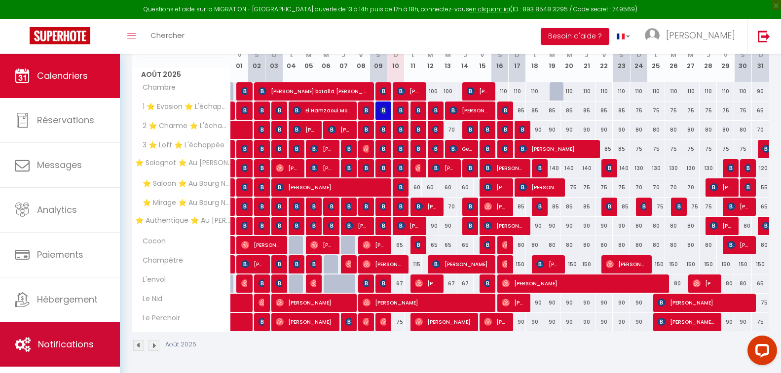
click at [79, 331] on link "Notifications" at bounding box center [60, 345] width 120 height 44
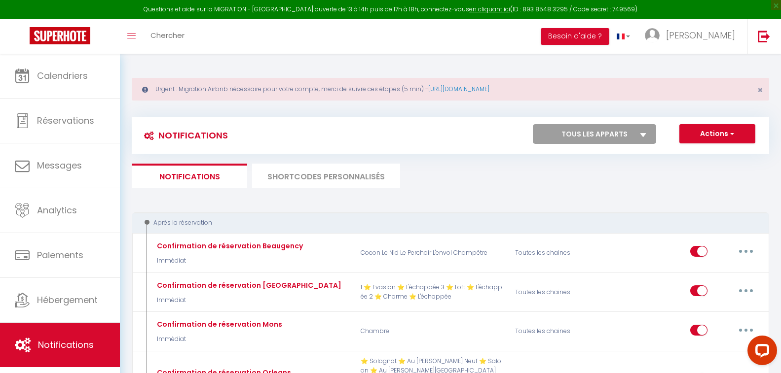
drag, startPoint x: 371, startPoint y: 107, endPoint x: 356, endPoint y: 107, distance: 15.8
drag, startPoint x: 185, startPoint y: 86, endPoint x: 467, endPoint y: 94, distance: 282.3
click at [467, 94] on div "Urgent : Migration Airbnb nécessaire pour votre compte, merci de suivre ces éta…" at bounding box center [450, 89] width 637 height 23
drag, startPoint x: 273, startPoint y: 106, endPoint x: 265, endPoint y: 106, distance: 7.9
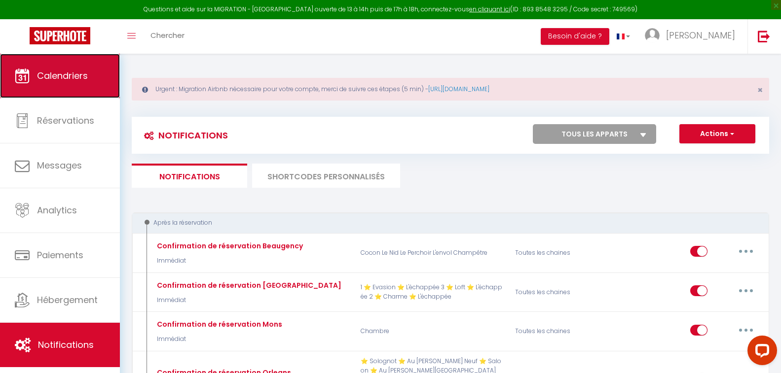
click at [75, 76] on span "Calendriers" at bounding box center [62, 76] width 51 height 12
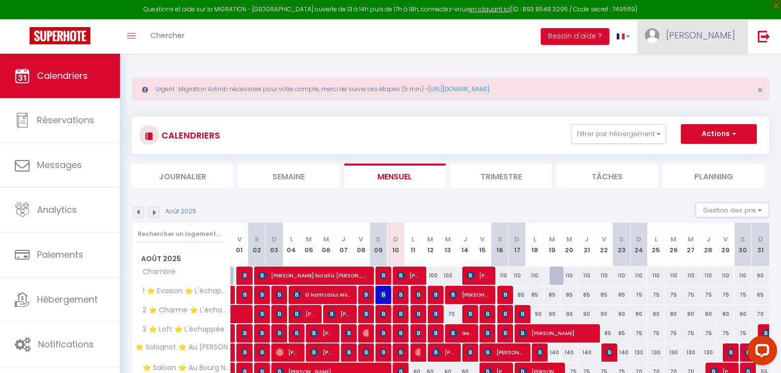
click at [702, 36] on span "[PERSON_NAME]" at bounding box center [700, 35] width 69 height 12
click at [707, 65] on link "Paramètres" at bounding box center [707, 68] width 73 height 17
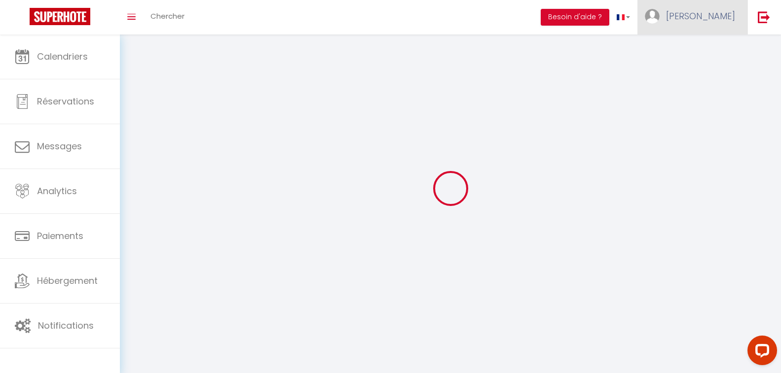
type input "[PERSON_NAME]"
type input "Monclaire"
type input "0676198542"
type input "[STREET_ADDRESS][PERSON_NAME]"
type input "45000"
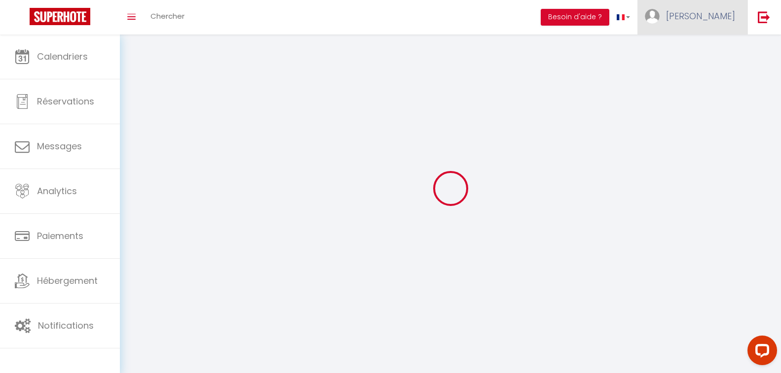
type input "[GEOGRAPHIC_DATA]"
select select "28"
type input "Tu7VzcDInp2nEKvdXcroS94rv"
type input "0F3Z2QZdnSWBFew7yQI4m6VNp"
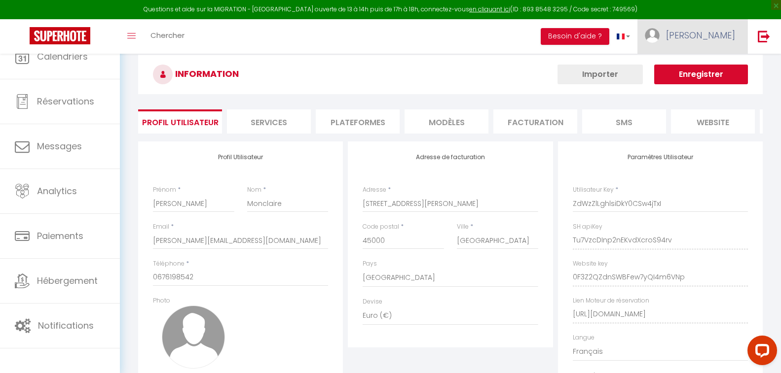
type input "Tu7VzcDInp2nEKvdXcroS94rv"
type input "0F3Z2QZdnSWBFew7yQI4m6VNp"
type input "[URL][DOMAIN_NAME]"
select select "fr"
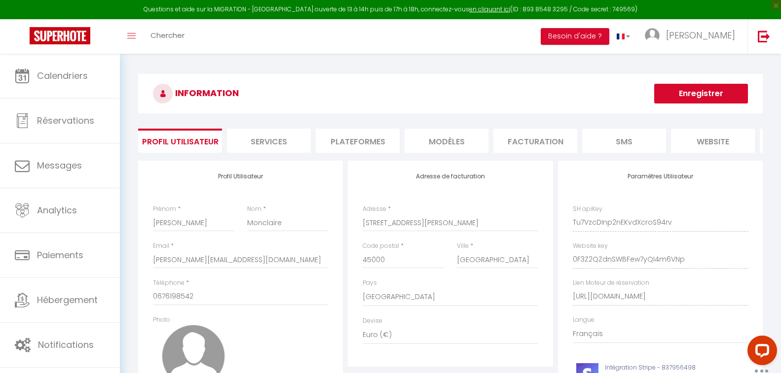
click at [376, 142] on li "Plateformes" at bounding box center [358, 141] width 84 height 24
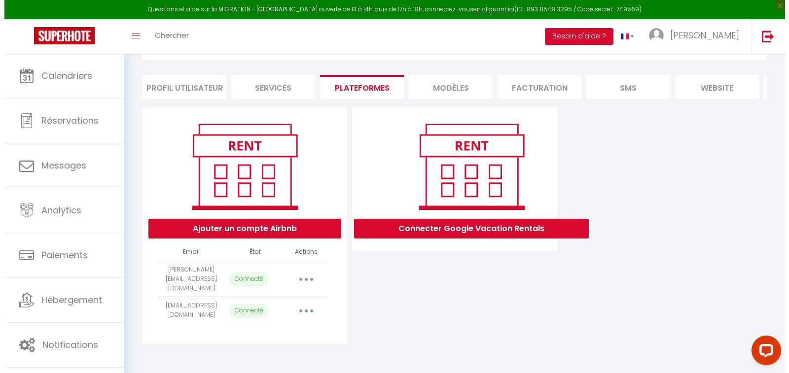
scroll to position [60, 0]
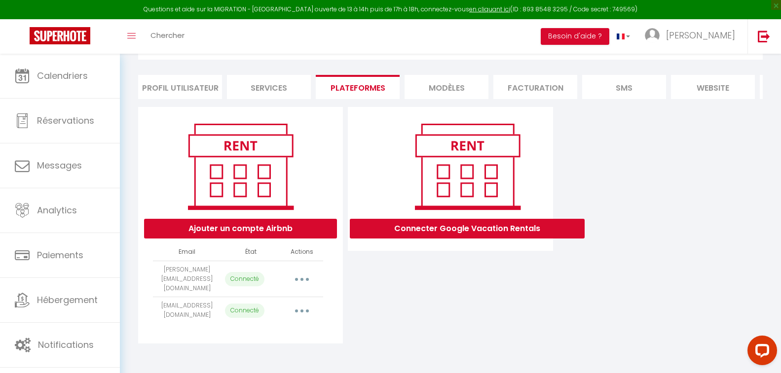
click at [306, 281] on button "button" at bounding box center [302, 279] width 28 height 16
click at [256, 339] on link "Reconnecter le compte" at bounding box center [258, 337] width 109 height 17
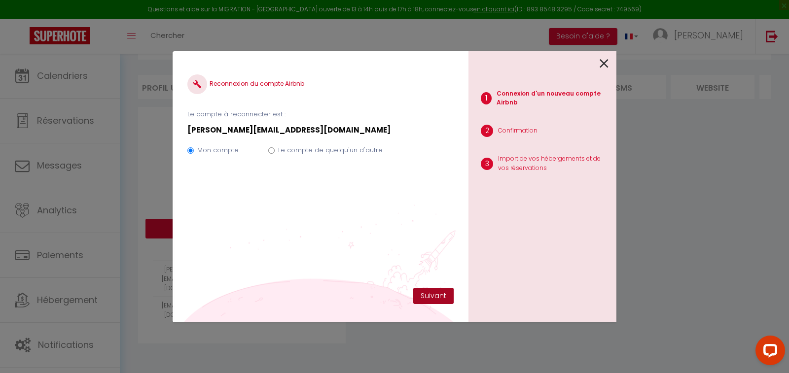
click at [420, 297] on button "Suivant" at bounding box center [433, 296] width 40 height 17
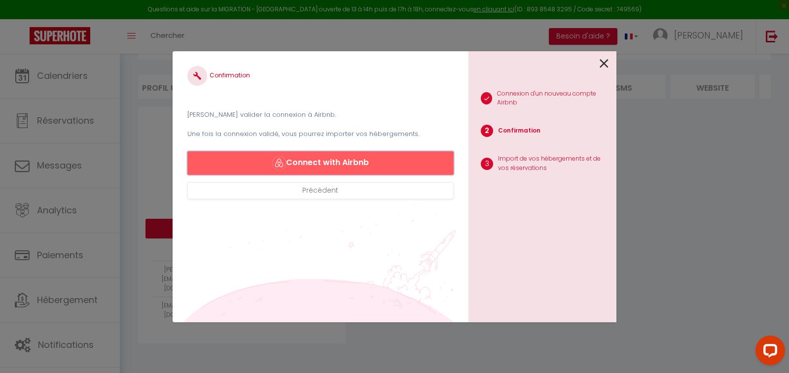
click at [332, 164] on button "Connect with Airbnb" at bounding box center [320, 163] width 266 height 24
click at [329, 164] on button "Connect with Airbnb" at bounding box center [320, 163] width 266 height 24
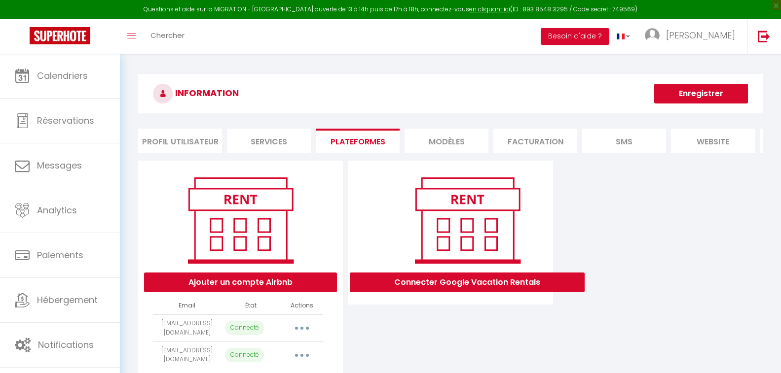
select select "2221"
select select "2220"
select select "2225"
select select "2224"
select select "2226"
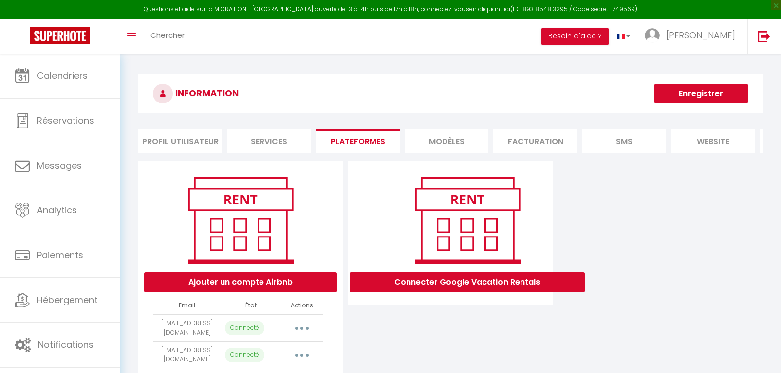
select select "2223"
select select "2222"
select select "46136"
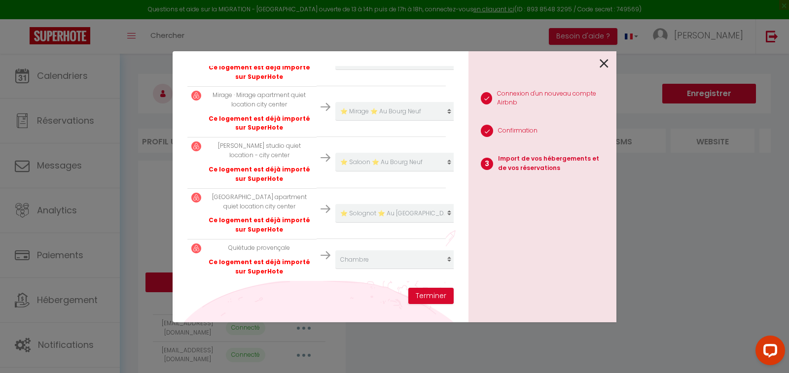
scroll to position [405, 0]
click at [435, 297] on button "Terminer" at bounding box center [430, 296] width 45 height 17
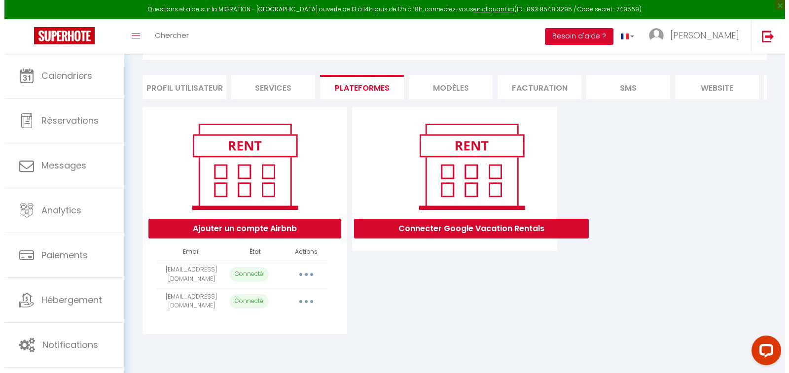
scroll to position [60, 0]
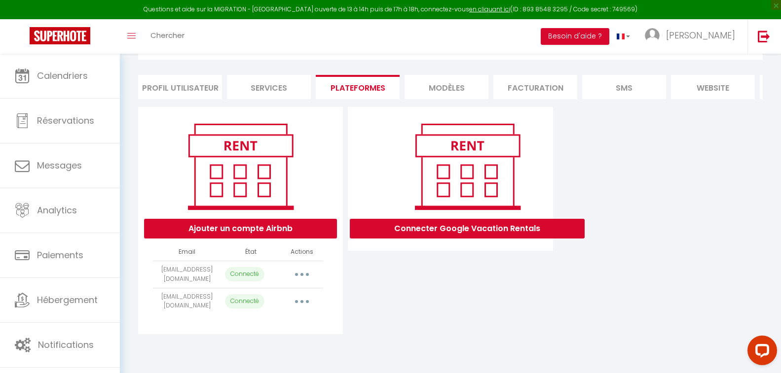
click at [305, 281] on button "button" at bounding box center [302, 275] width 28 height 16
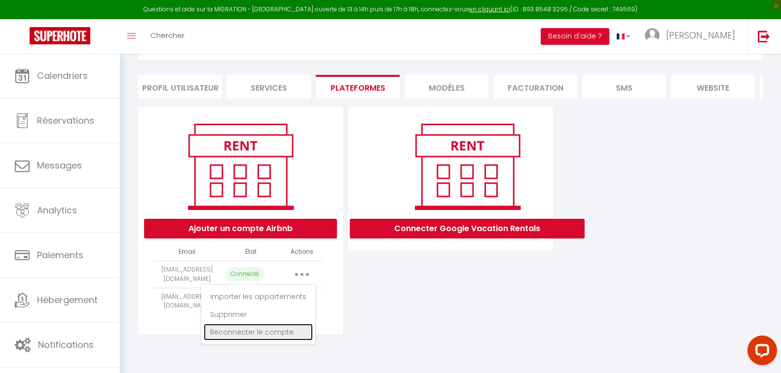
click at [258, 339] on link "Reconnecter le compte" at bounding box center [258, 332] width 109 height 17
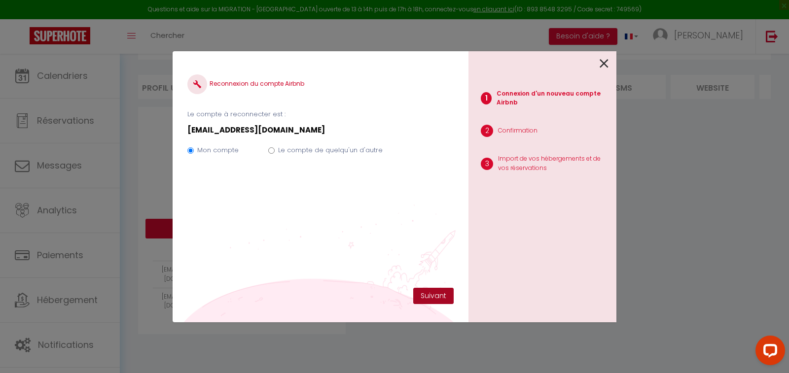
click at [424, 295] on button "Suivant" at bounding box center [433, 296] width 40 height 17
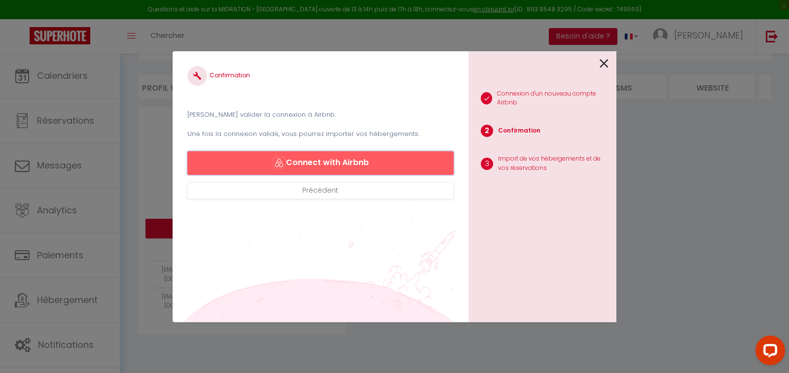
click at [317, 159] on button "Connect with Airbnb" at bounding box center [320, 163] width 266 height 24
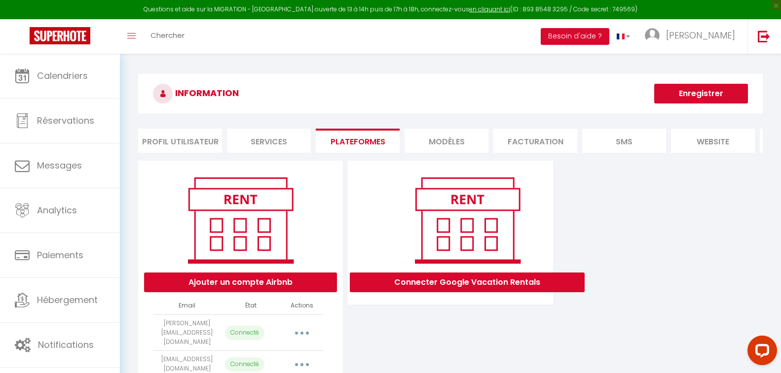
select select "2221"
select select "2220"
select select "2225"
select select "2224"
select select "2226"
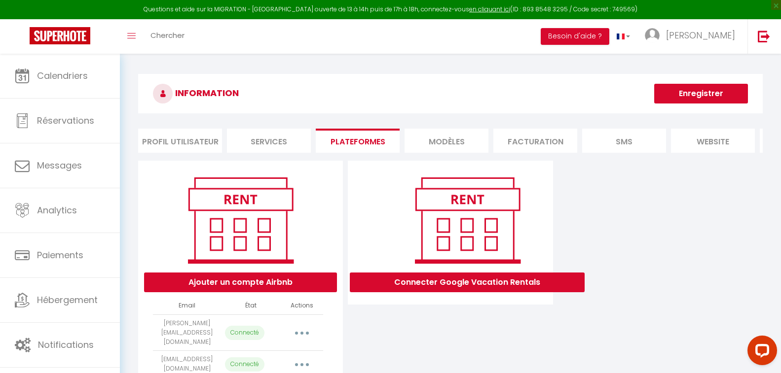
select select "2223"
select select "2222"
select select "46136"
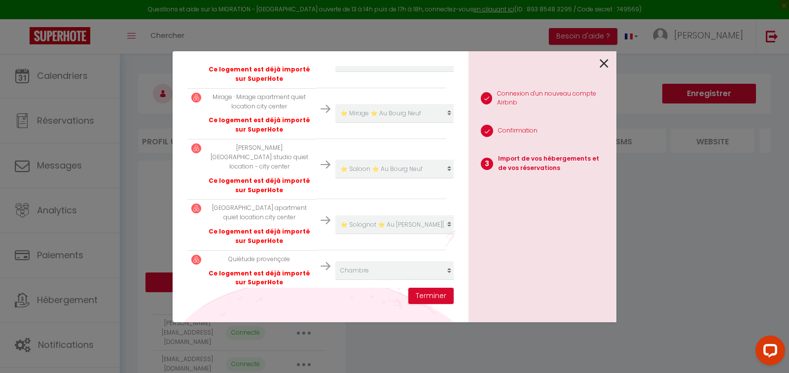
scroll to position [405, 0]
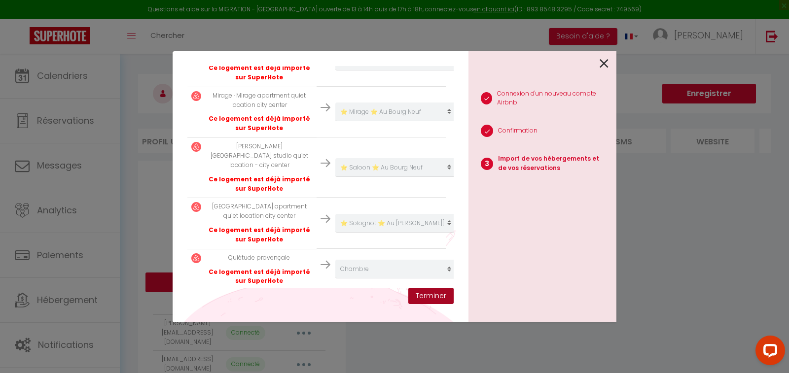
click at [431, 297] on button "Terminer" at bounding box center [430, 296] width 45 height 17
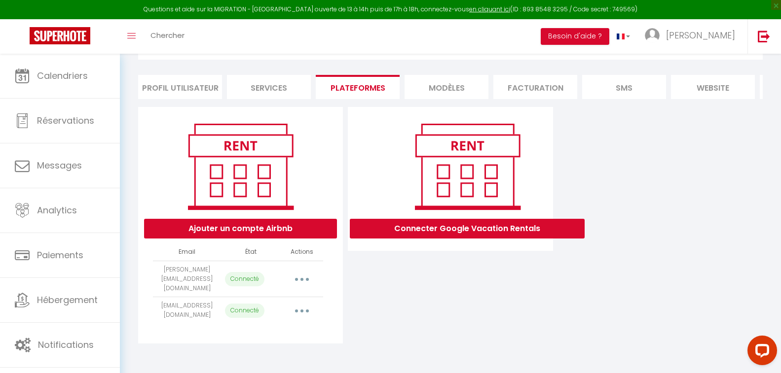
scroll to position [0, 0]
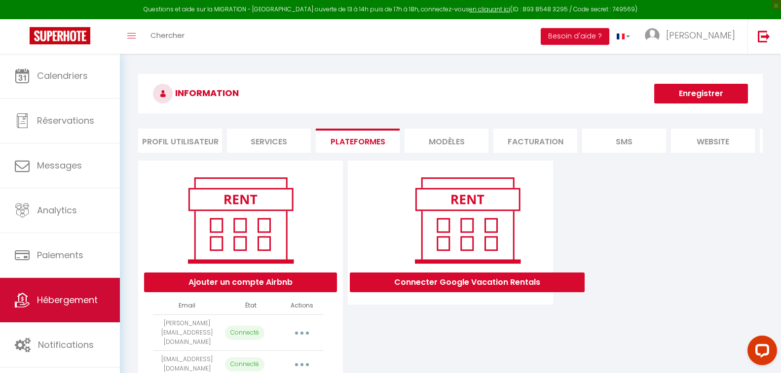
click at [51, 305] on span "Hébergement" at bounding box center [67, 300] width 61 height 12
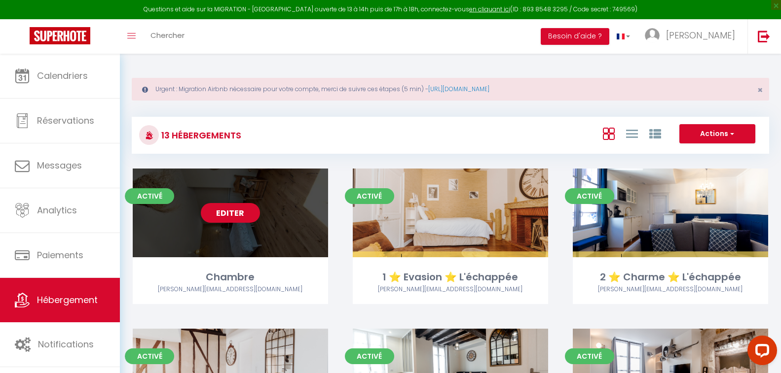
click at [239, 217] on link "Editer" at bounding box center [230, 213] width 59 height 20
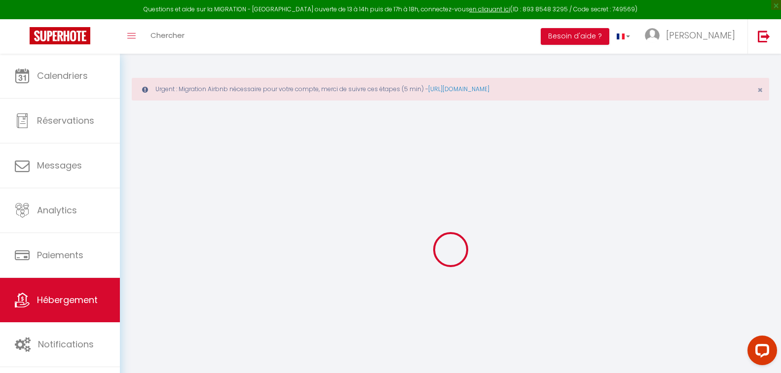
checkbox input "false"
select select "447-1192551730603401383"
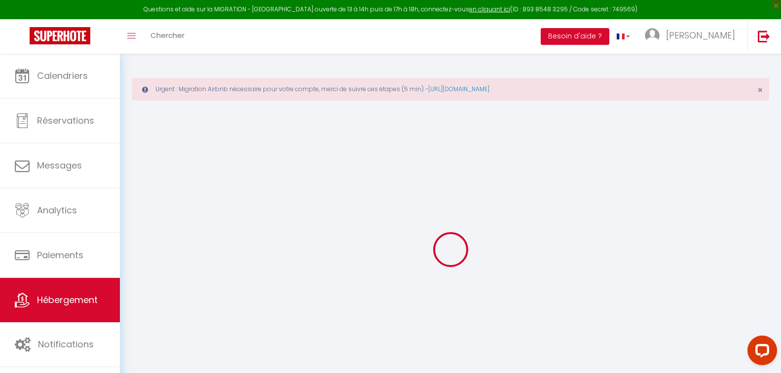
select select
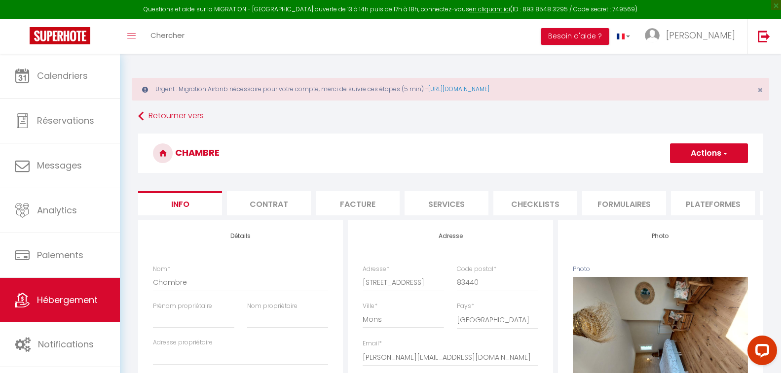
click at [735, 199] on li "Plateformes" at bounding box center [713, 203] width 84 height 24
select select
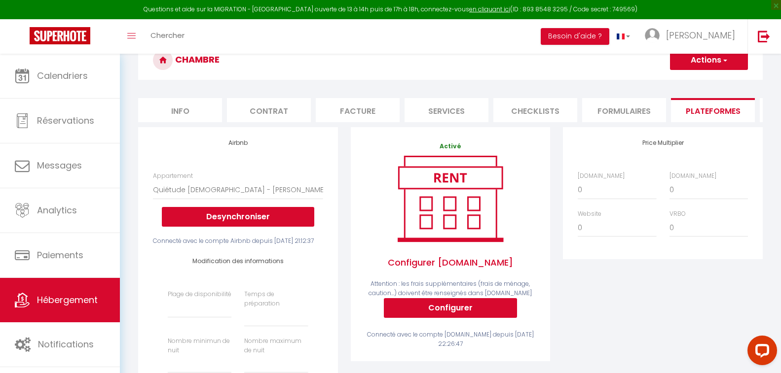
scroll to position [99, 0]
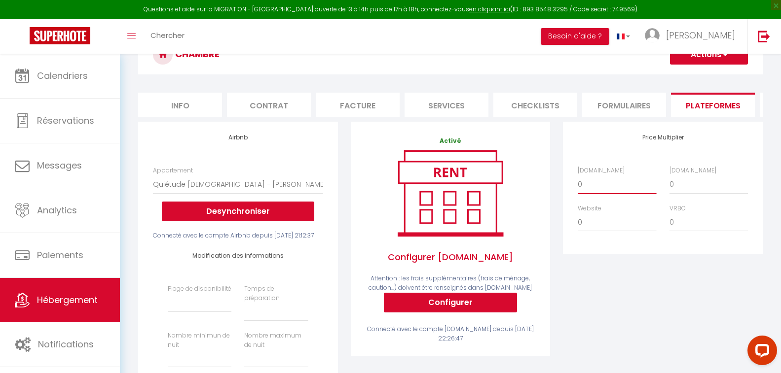
click at [607, 194] on select "0 + 1 % + 2 % + 3 % + 4 % + 5 % + 6 % + 7 % + 8 % + 9 %" at bounding box center [617, 184] width 78 height 19
select select "+ 22 %"
click at [578, 184] on select "0 + 1 % + 2 % + 3 % + 4 % + 5 % + 6 % + 7 % + 8 % + 9 %" at bounding box center [617, 184] width 78 height 19
select select
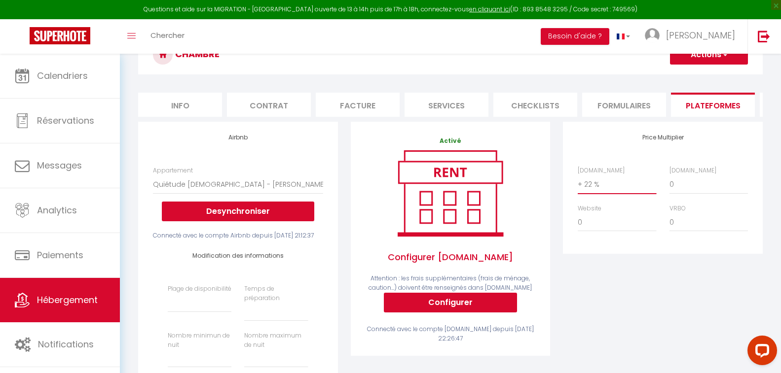
select select
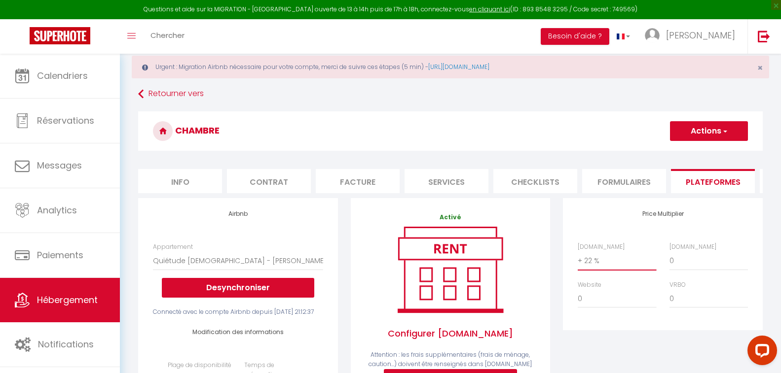
scroll to position [0, 0]
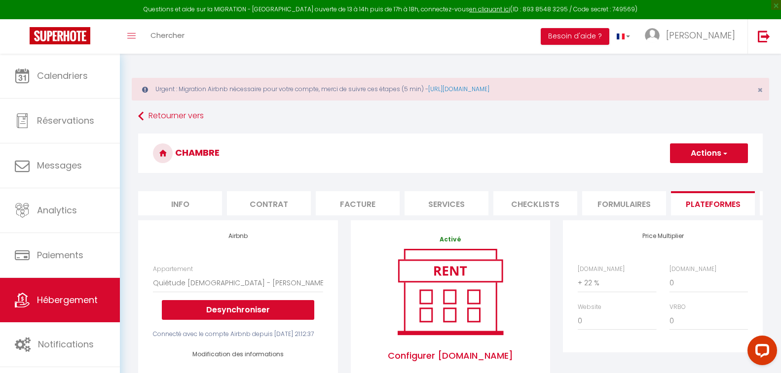
click at [688, 154] on button "Actions" at bounding box center [709, 154] width 78 height 20
click at [685, 172] on link "Enregistrer" at bounding box center [708, 175] width 78 height 13
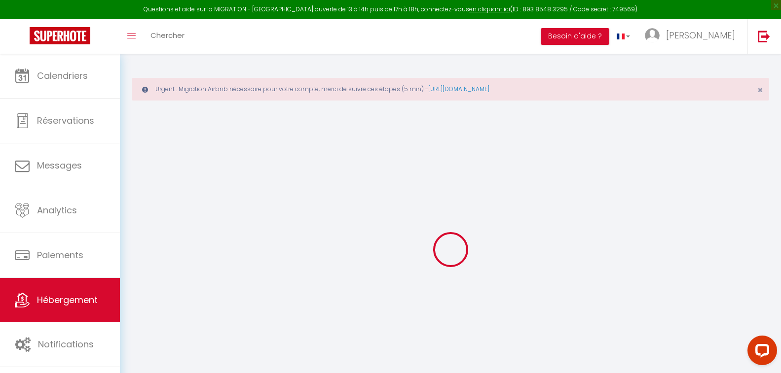
select select
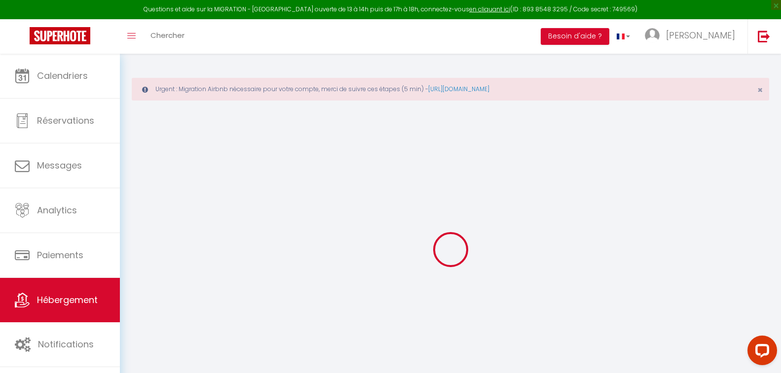
select select
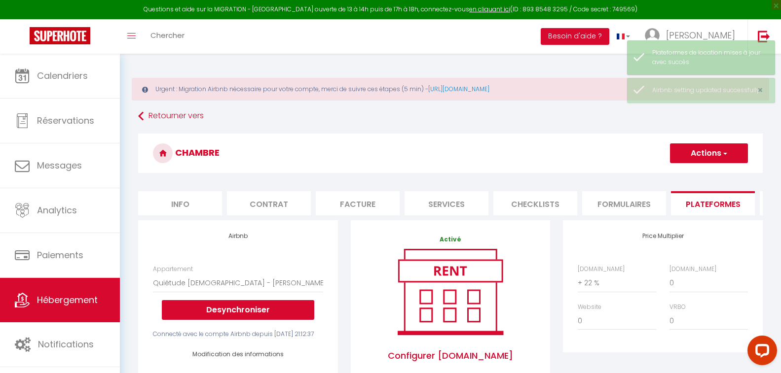
drag, startPoint x: 347, startPoint y: 188, endPoint x: 348, endPoint y: 183, distance: 5.5
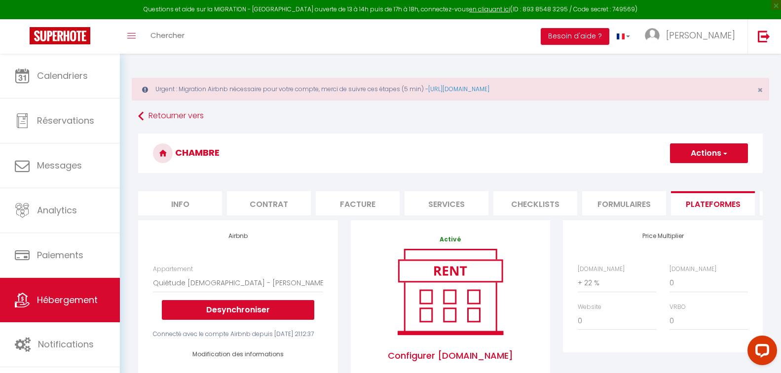
drag, startPoint x: 343, startPoint y: 181, endPoint x: 336, endPoint y: 181, distance: 7.4
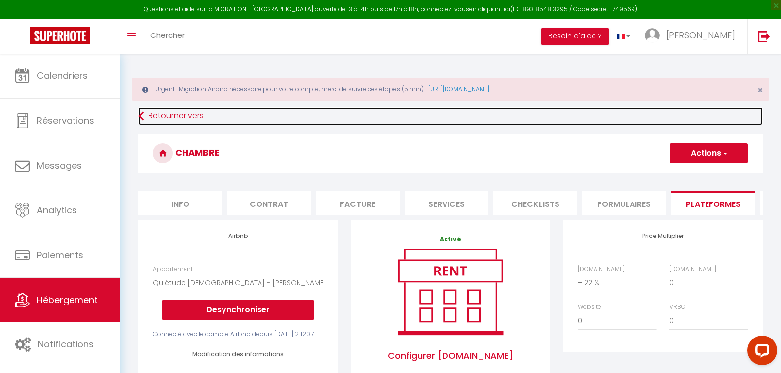
click at [166, 112] on link "Retourner vers" at bounding box center [450, 117] width 625 height 18
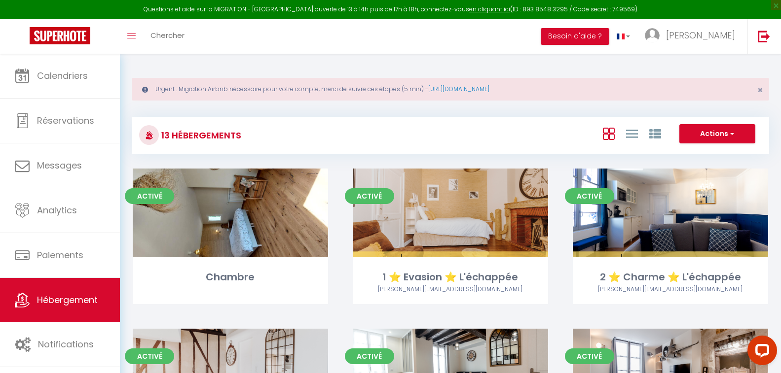
scroll to position [49, 0]
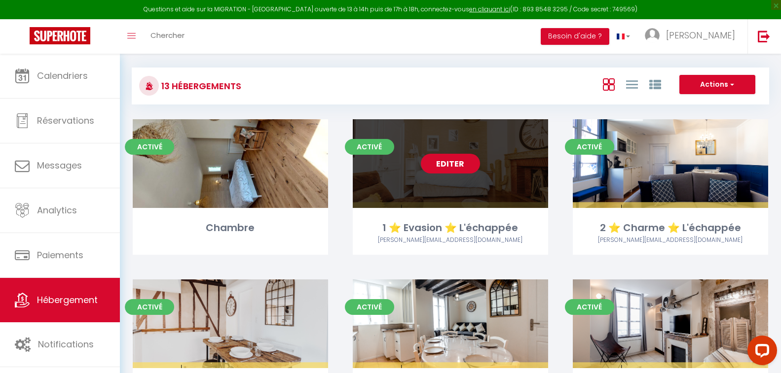
click at [463, 167] on link "Editer" at bounding box center [450, 164] width 59 height 20
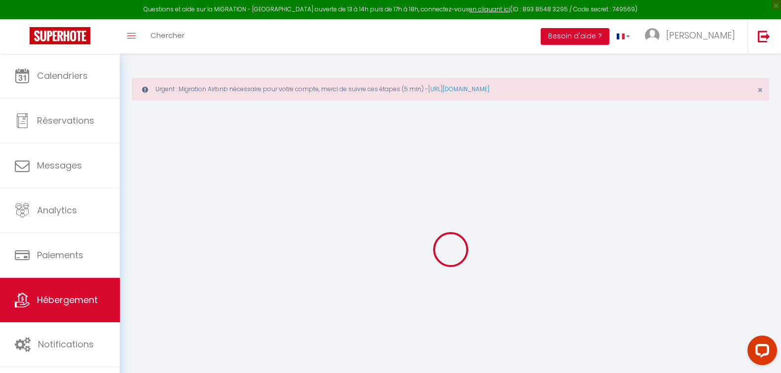
select select "- 17 %"
checkbox input "false"
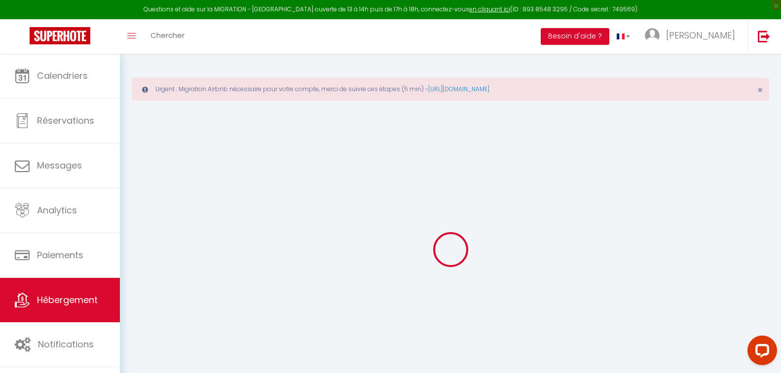
select select "447-33706928"
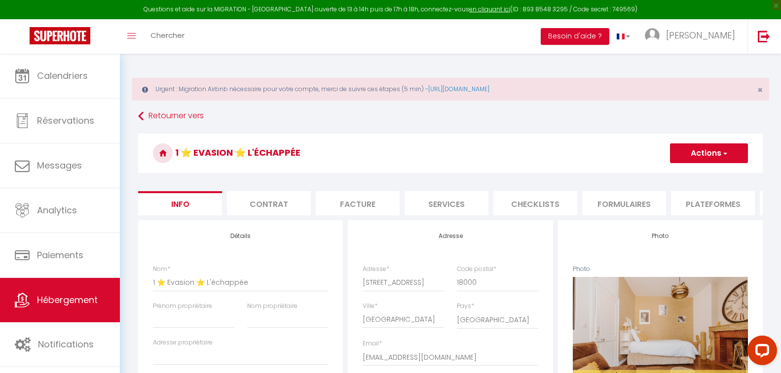
checkbox input "false"
click at [700, 207] on li "Plateformes" at bounding box center [713, 203] width 84 height 24
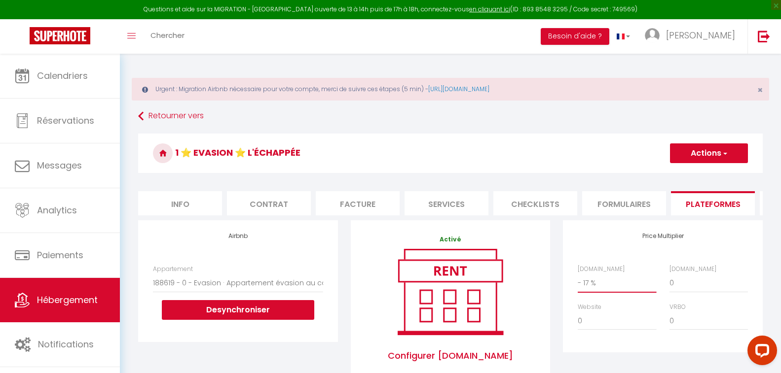
click at [604, 292] on select "0 + 1 % + 2 % + 3 % + 4 % + 5 % + 6 % + 7 % + 8 % + 9 %" at bounding box center [617, 283] width 78 height 19
select select "+ 22 %"
click at [578, 282] on select "0 + 1 % + 2 % + 3 % + 4 % + 5 % + 6 % + 7 % + 8 % + 9 %" at bounding box center [617, 283] width 78 height 19
select select
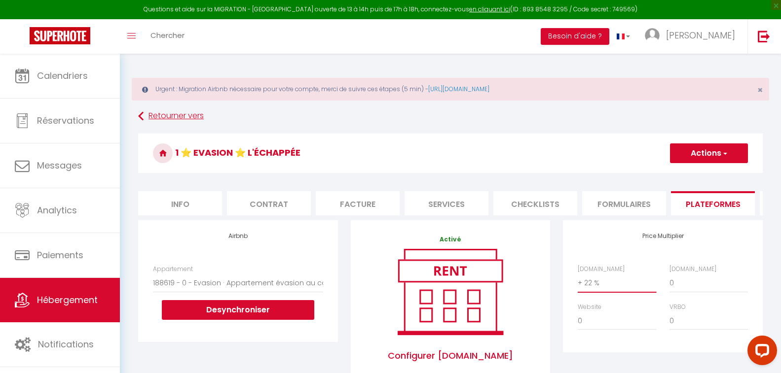
select select
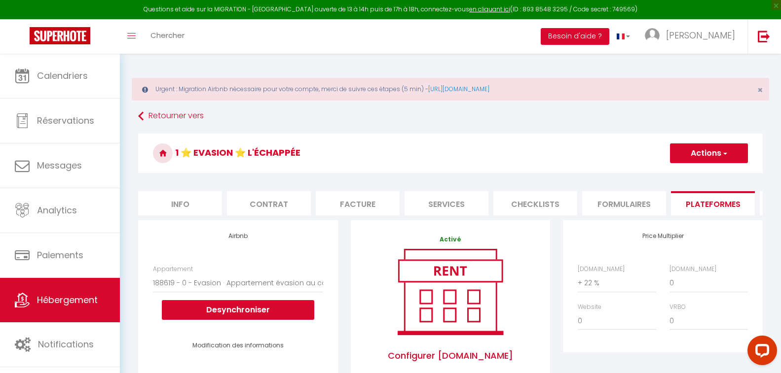
drag, startPoint x: 513, startPoint y: 125, endPoint x: 453, endPoint y: 185, distance: 84.4
click at [604, 293] on select "0 + 1 % + 2 % + 3 % + 4 % + 5 % + 6 % + 7 % + 8 % + 9 %" at bounding box center [617, 283] width 78 height 19
select select "+ 5 %"
click at [578, 282] on select "0 + 1 % + 2 % + 3 % + 4 % + 5 % + 6 % + 7 % + 8 % + 9 %" at bounding box center [617, 283] width 78 height 19
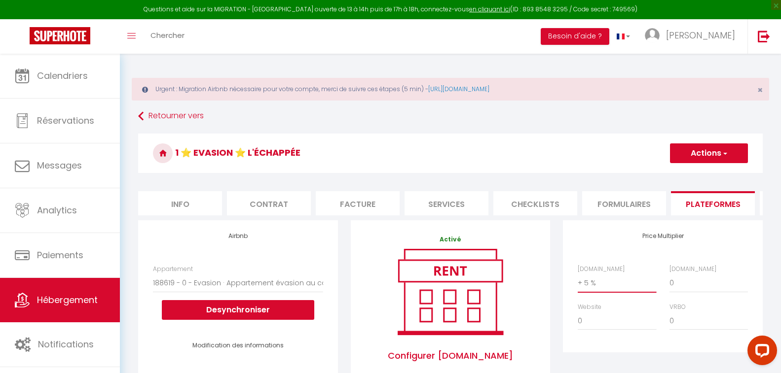
select select
click at [708, 154] on button "Actions" at bounding box center [709, 154] width 78 height 20
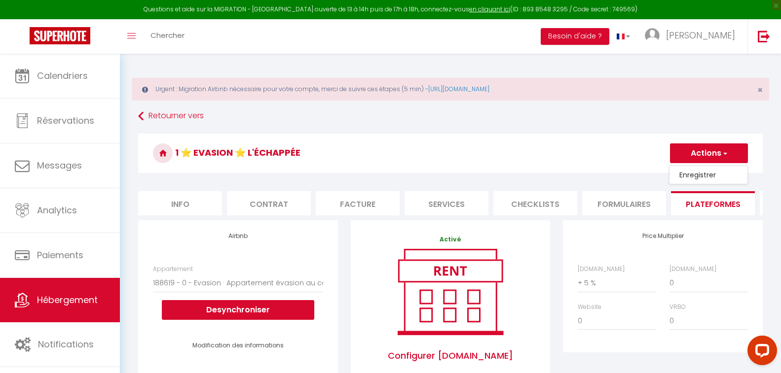
click at [684, 177] on link "Enregistrer" at bounding box center [708, 175] width 78 height 13
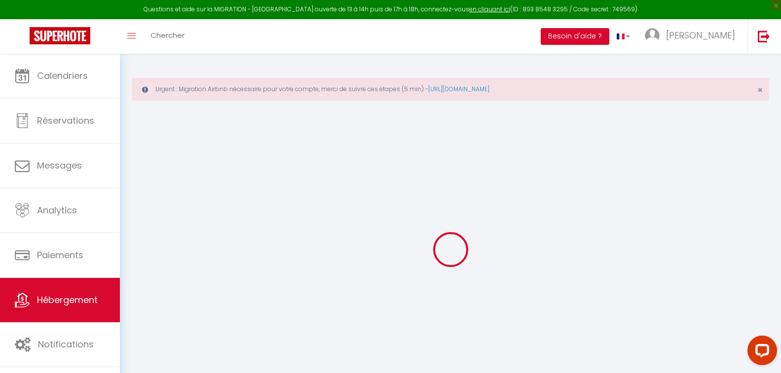
select select
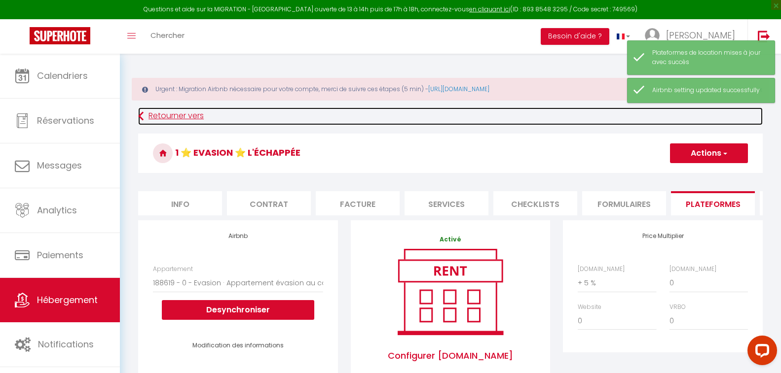
click at [181, 115] on link "Retourner vers" at bounding box center [450, 117] width 625 height 18
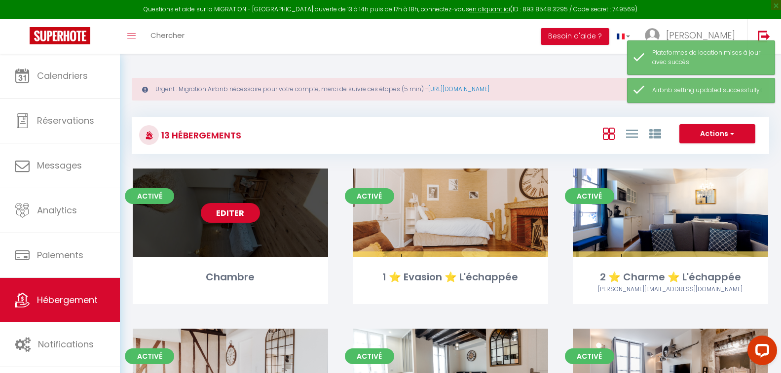
click at [237, 213] on link "Editer" at bounding box center [230, 213] width 59 height 20
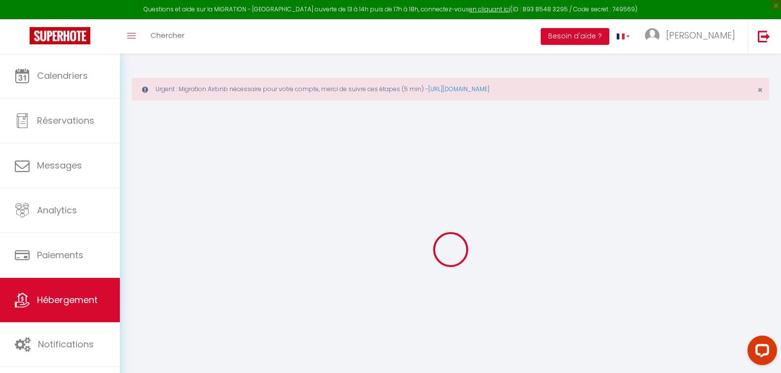
checkbox input "false"
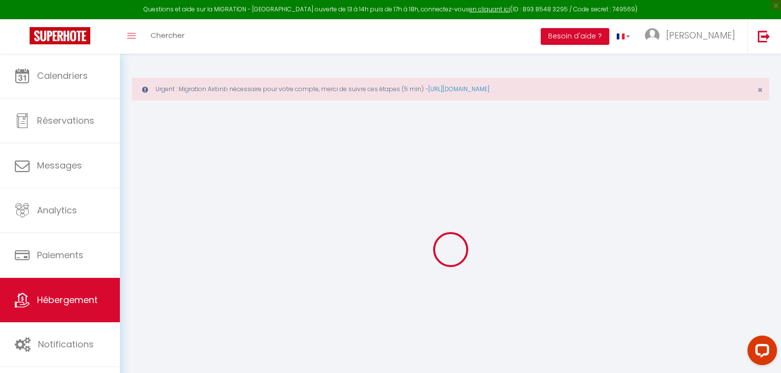
checkbox input "false"
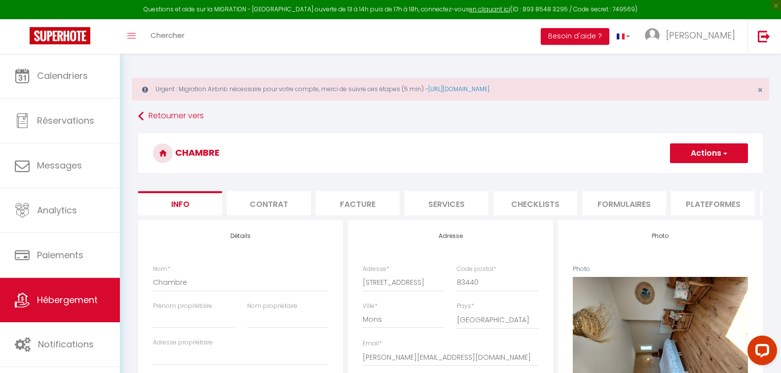
click at [718, 208] on li "Plateformes" at bounding box center [713, 203] width 84 height 24
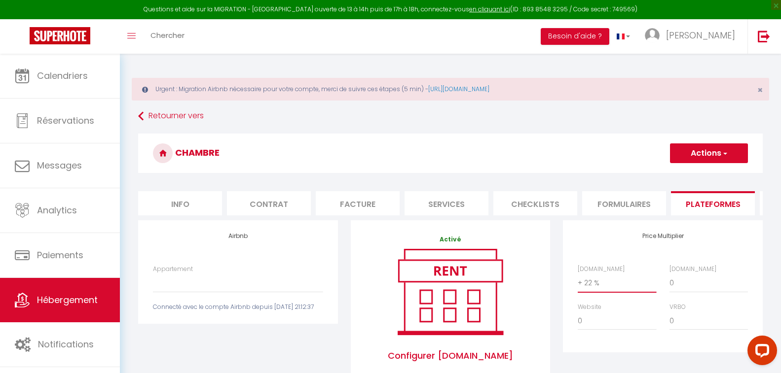
click at [599, 292] on select "0 + 1 % + 2 % + 3 % + 4 % + 5 % + 6 % + 7 % + 8 % + 9 %" at bounding box center [617, 283] width 78 height 19
select select "+ 5 %"
click at [578, 282] on select "0 + 1 % + 2 % + 3 % + 4 % + 5 % + 6 % + 7 % + 8 % + 9 %" at bounding box center [617, 283] width 78 height 19
click at [696, 153] on button "Actions" at bounding box center [709, 154] width 78 height 20
click at [691, 176] on link "Enregistrer" at bounding box center [708, 175] width 78 height 13
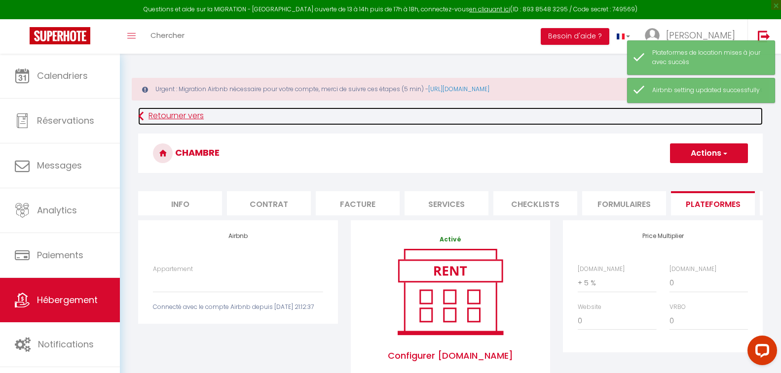
click at [184, 114] on link "Retourner vers" at bounding box center [450, 117] width 625 height 18
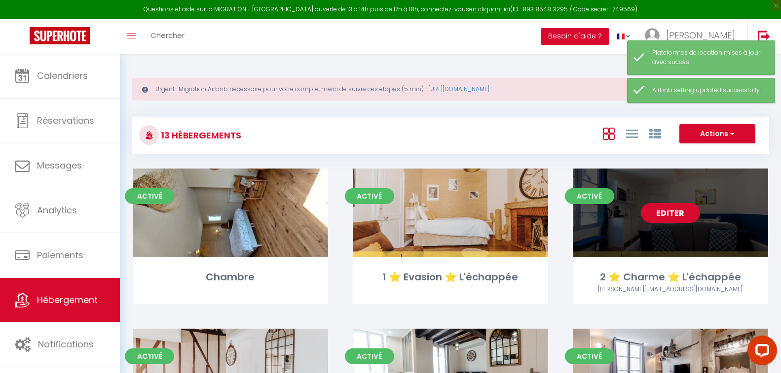
click at [673, 213] on link "Editer" at bounding box center [670, 213] width 59 height 20
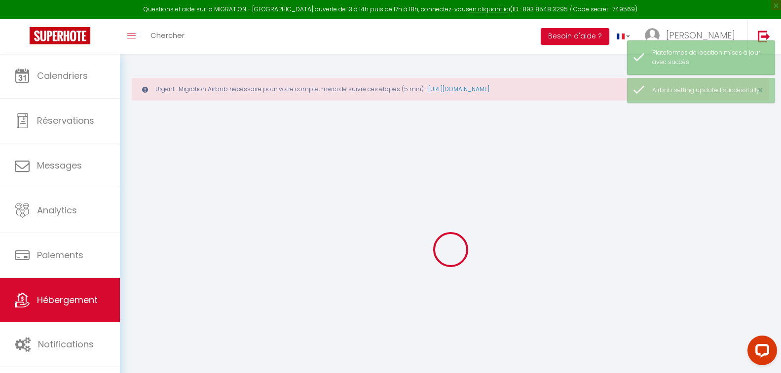
select select "- 17 %"
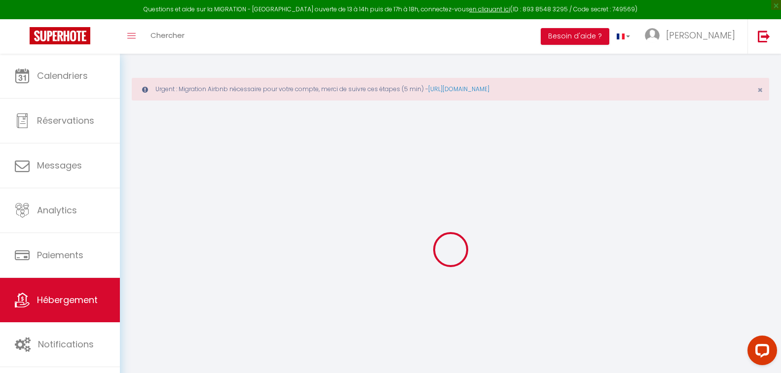
checkbox input "false"
select select "447-34295197"
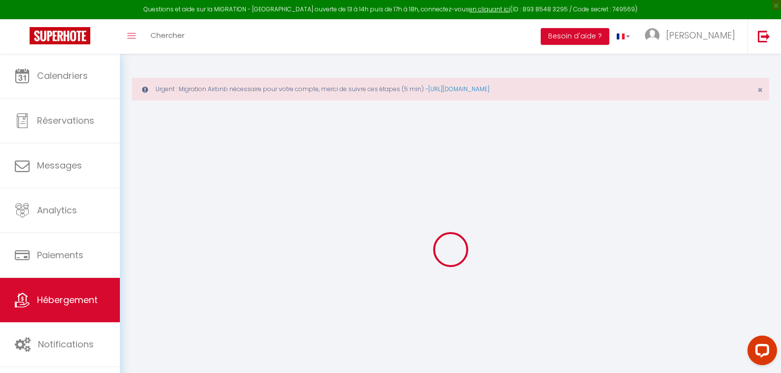
select select
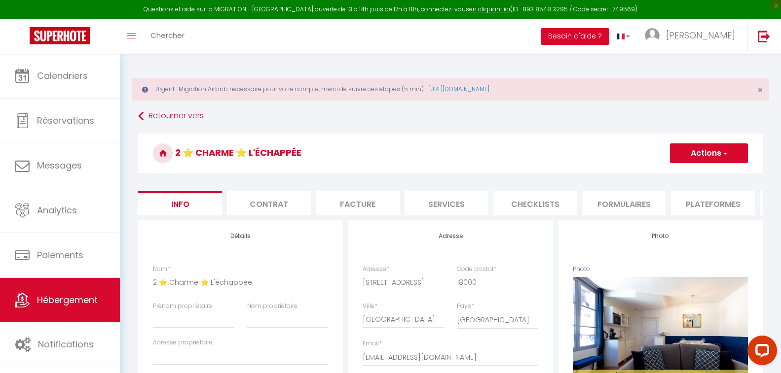
click at [687, 207] on li "Plateformes" at bounding box center [713, 203] width 84 height 24
select select
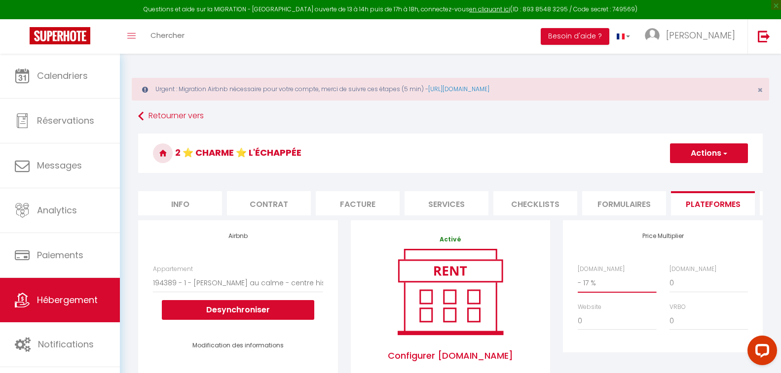
click at [600, 292] on select "0 + 1 % + 2 % + 3 % + 4 % + 5 % + 6 % + 7 % + 8 % + 9 %" at bounding box center [617, 283] width 78 height 19
select select "+ 5 %"
click at [578, 282] on select "0 + 1 % + 2 % + 3 % + 4 % + 5 % + 6 % + 7 % + 8 % + 9 %" at bounding box center [617, 283] width 78 height 19
select select
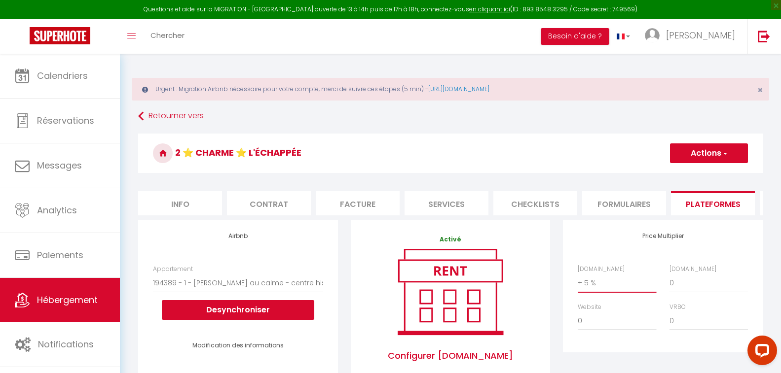
select select
click at [686, 151] on button "Actions" at bounding box center [709, 154] width 78 height 20
click at [689, 178] on link "Enregistrer" at bounding box center [708, 175] width 78 height 13
select select
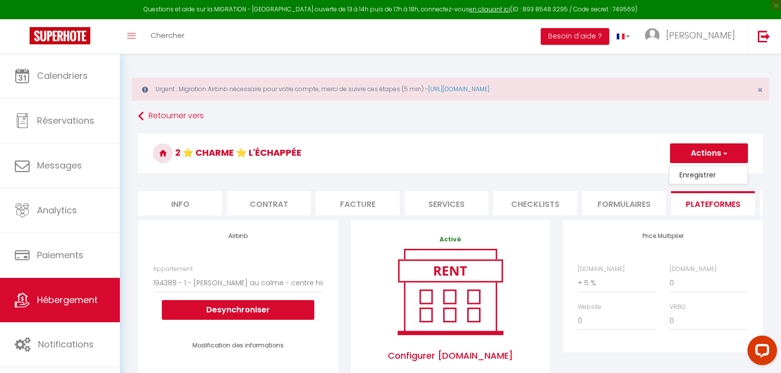
select select
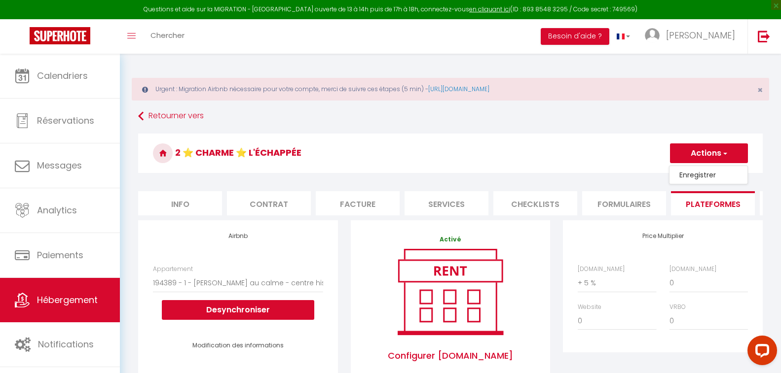
select select
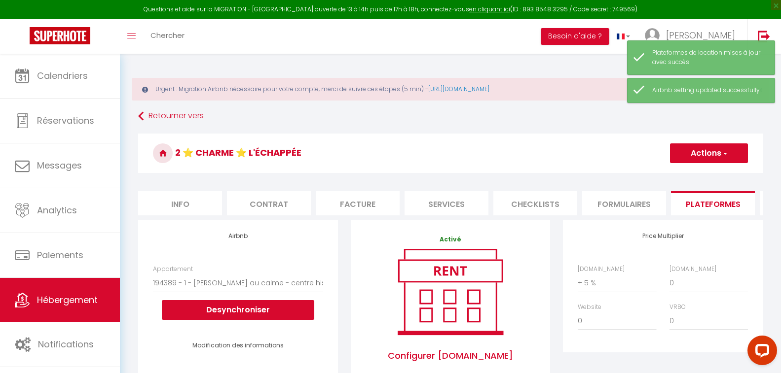
drag, startPoint x: 464, startPoint y: 159, endPoint x: 448, endPoint y: 157, distance: 15.4
click at [448, 157] on h3 "2 ⭐ Charme ⭐ L'échappée" at bounding box center [450, 153] width 625 height 39
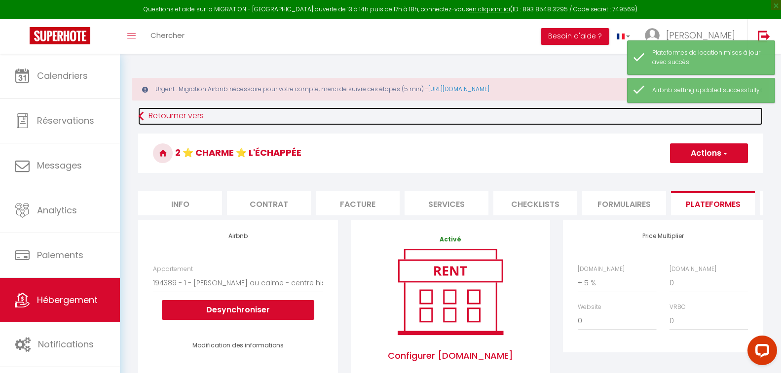
click at [174, 116] on link "Retourner vers" at bounding box center [450, 117] width 625 height 18
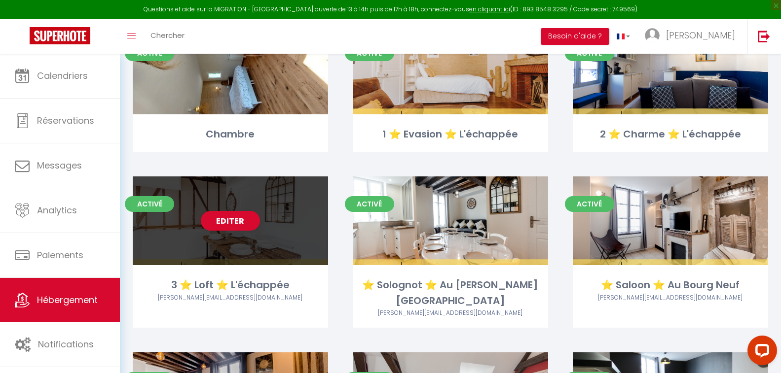
scroll to position [148, 0]
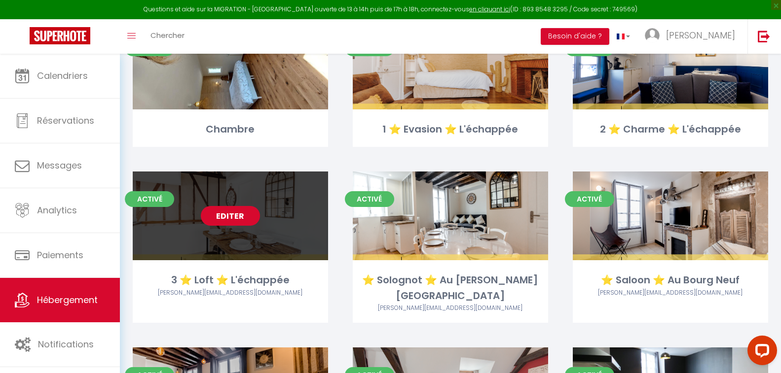
click at [224, 213] on link "Editer" at bounding box center [230, 216] width 59 height 20
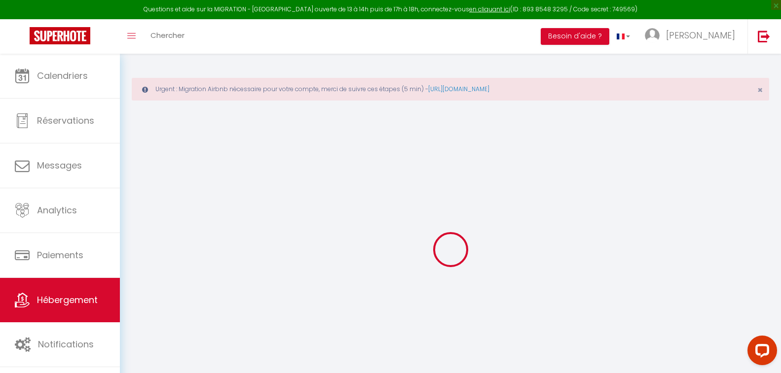
select select "- 17 %"
checkbox input "false"
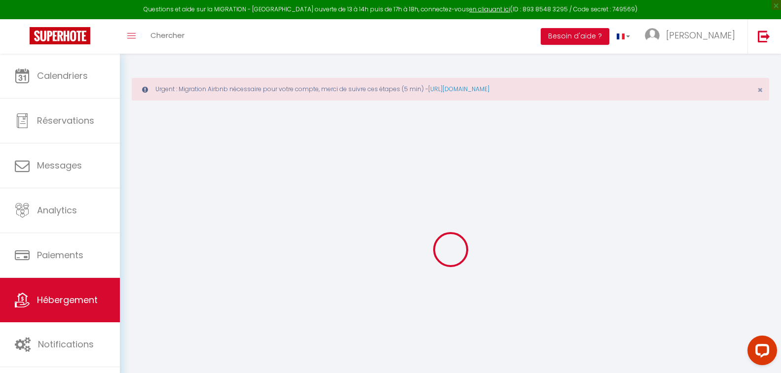
select select "447-33414314"
select select "365"
select select "EUR"
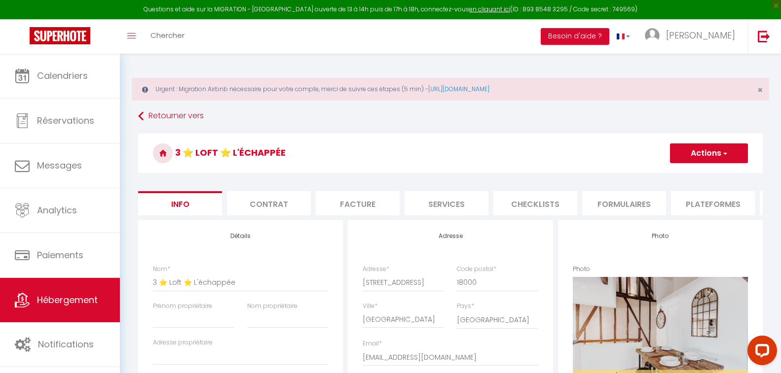
click at [708, 206] on li "Plateformes" at bounding box center [713, 203] width 84 height 24
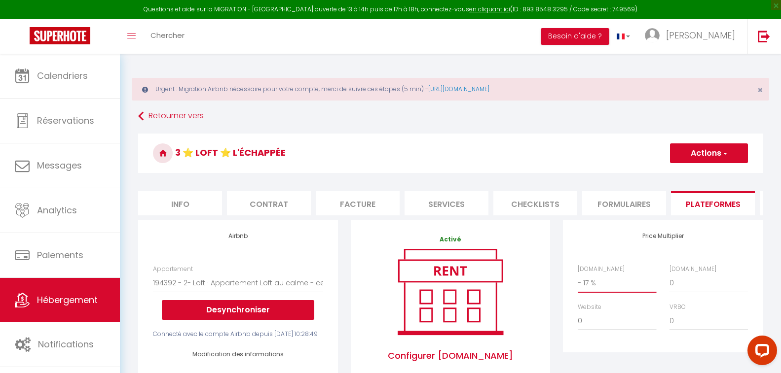
drag, startPoint x: 611, startPoint y: 292, endPoint x: 611, endPoint y: 283, distance: 8.9
click at [611, 292] on select "0 + 1 % + 2 % + 3 % + 4 % + 5 % + 6 % + 7 % + 8 % + 9 %" at bounding box center [617, 283] width 78 height 19
select select "+ 5 %"
click at [578, 282] on select "0 + 1 % + 2 % + 3 % + 4 % + 5 % + 6 % + 7 % + 8 % + 9 %" at bounding box center [617, 283] width 78 height 19
click at [704, 152] on button "Actions" at bounding box center [709, 154] width 78 height 20
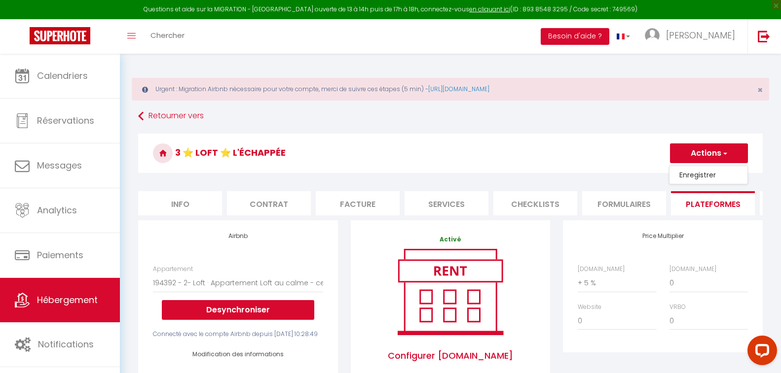
click at [682, 178] on link "Enregistrer" at bounding box center [708, 175] width 78 height 13
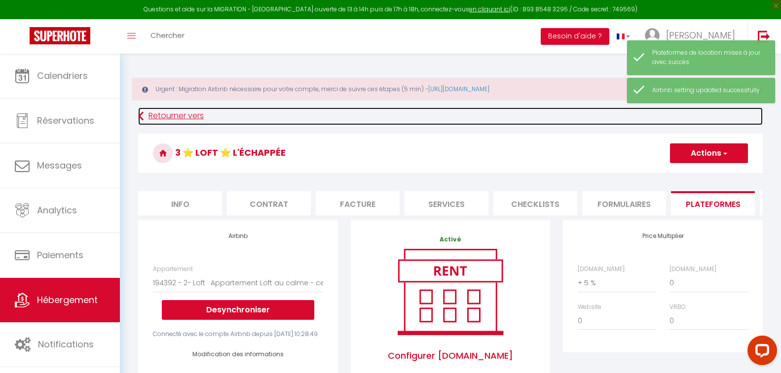
click at [166, 114] on link "Retourner vers" at bounding box center [450, 117] width 625 height 18
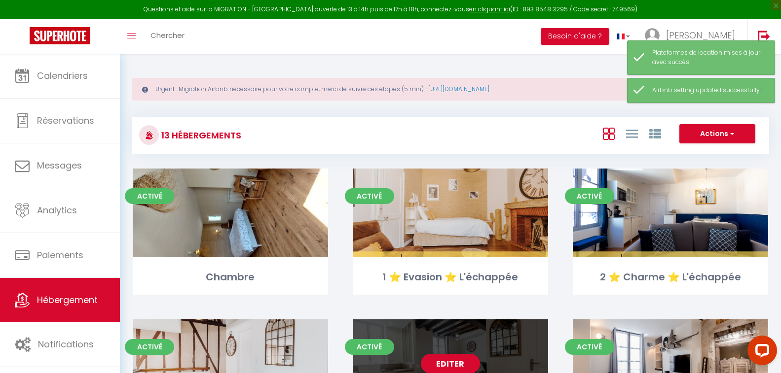
scroll to position [99, 0]
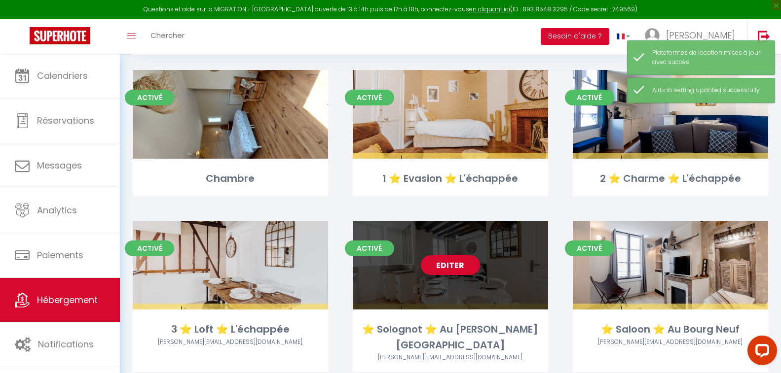
click at [451, 267] on link "Editer" at bounding box center [450, 266] width 59 height 20
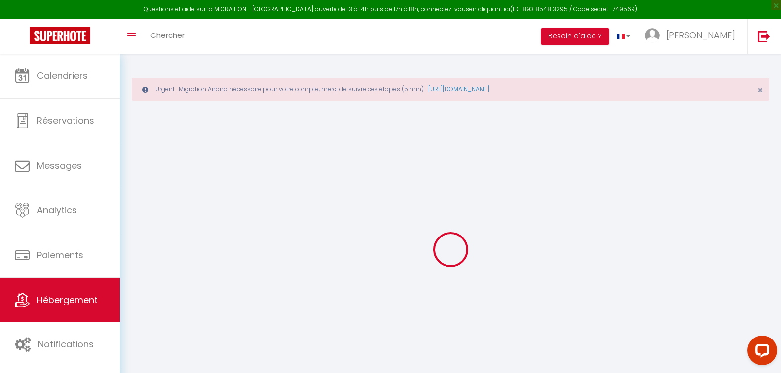
select select "- 17 %"
select select "+ 15 %"
checkbox input "false"
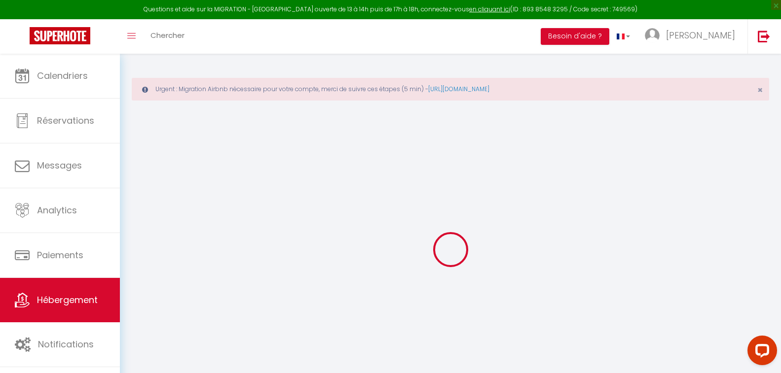
checkbox input "false"
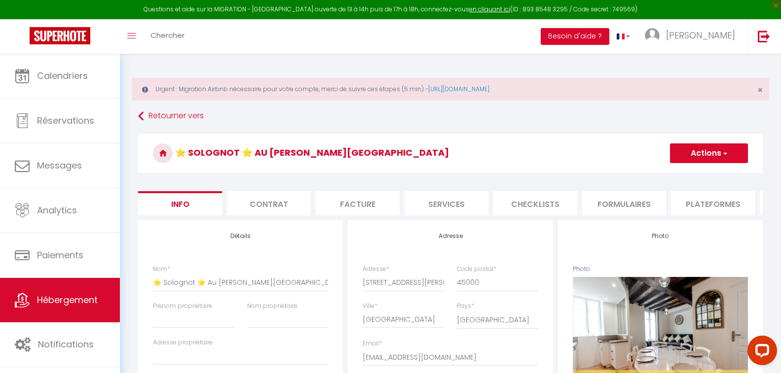
checkbox input "false"
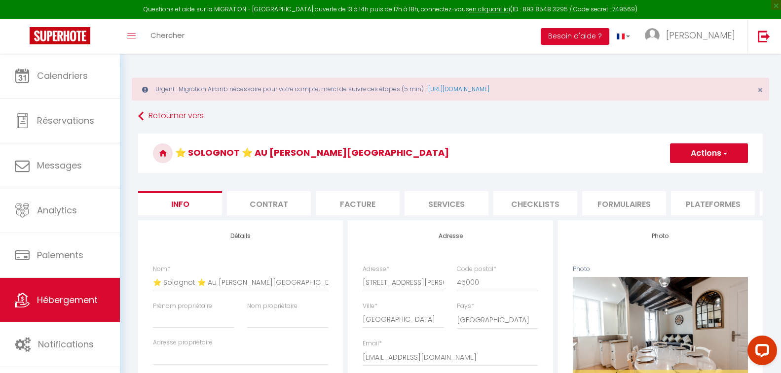
checkbox input "false"
select select "447-44555754"
click at [686, 209] on li "Plateformes" at bounding box center [713, 203] width 84 height 24
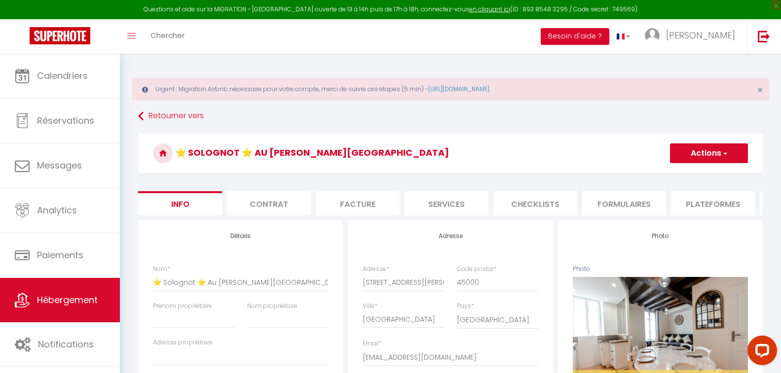
select select
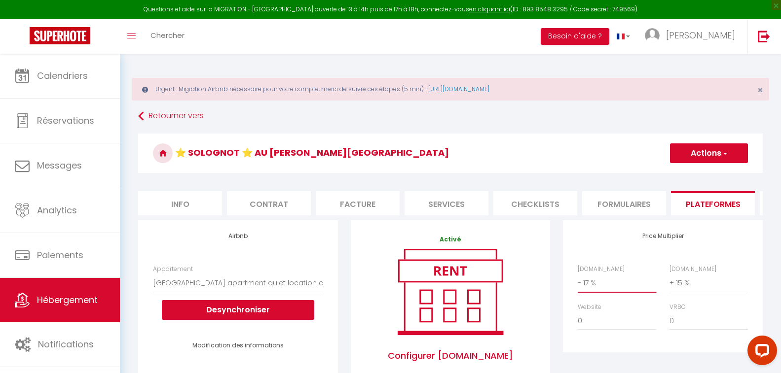
click at [602, 289] on select "0 + 1 % + 2 % + 3 % + 4 % + 5 % + 6 % + 7 % + 8 % + 9 %" at bounding box center [617, 283] width 78 height 19
select select "+ 5 %"
click at [578, 282] on select "0 + 1 % + 2 % + 3 % + 4 % + 5 % + 6 % + 7 % + 8 % + 9 %" at bounding box center [617, 283] width 78 height 19
select select
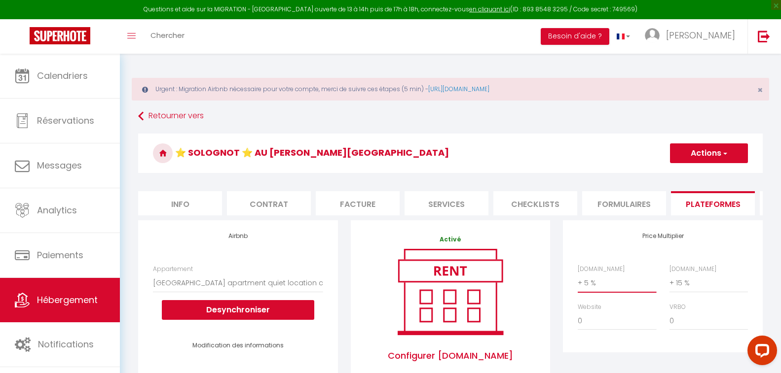
select select
drag, startPoint x: 479, startPoint y: 153, endPoint x: 452, endPoint y: 176, distance: 34.3
click at [452, 176] on div "⭐ Solognot ⭐ Au Bourg Neuf Actions Enregistrer" at bounding box center [450, 156] width 625 height 45
click at [696, 155] on button "Actions" at bounding box center [709, 154] width 78 height 20
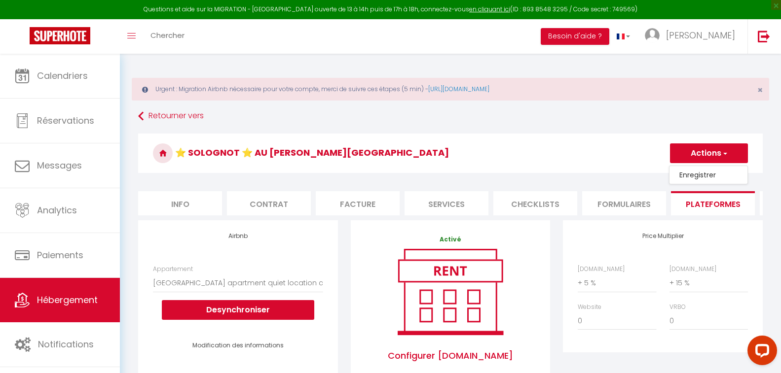
click at [690, 174] on link "Enregistrer" at bounding box center [708, 175] width 78 height 13
select select
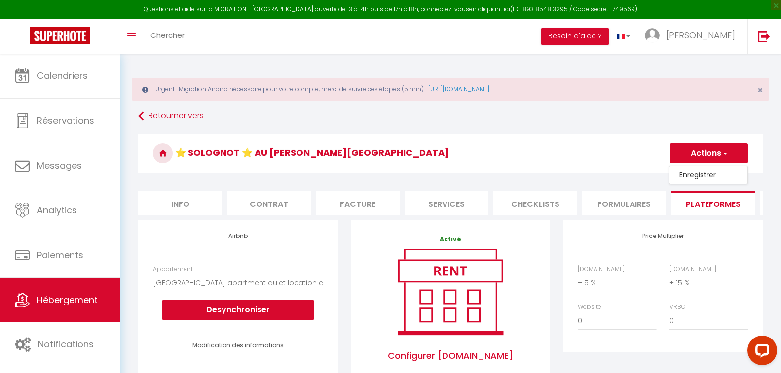
select select
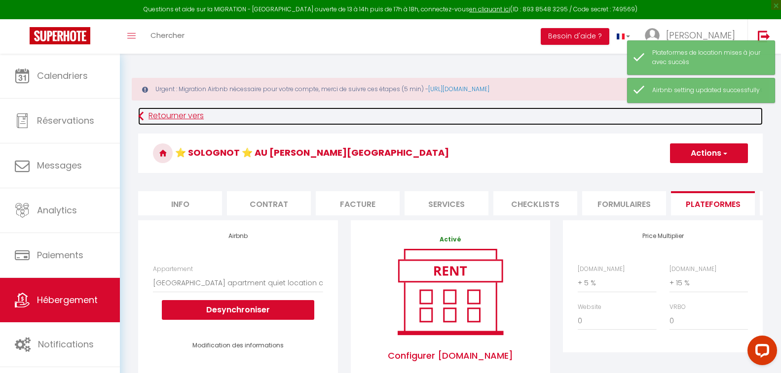
click at [189, 120] on link "Retourner vers" at bounding box center [450, 117] width 625 height 18
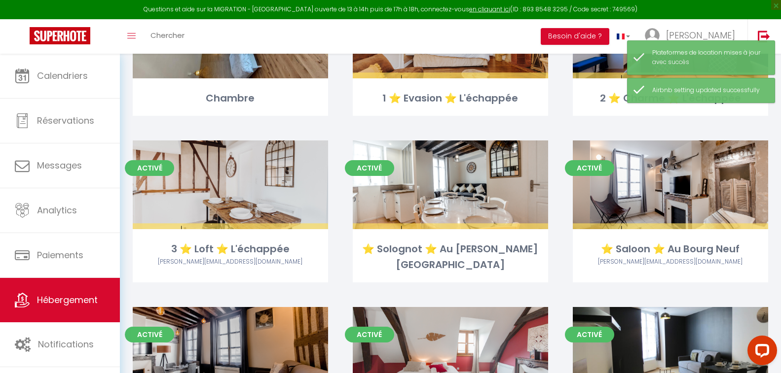
scroll to position [197, 0]
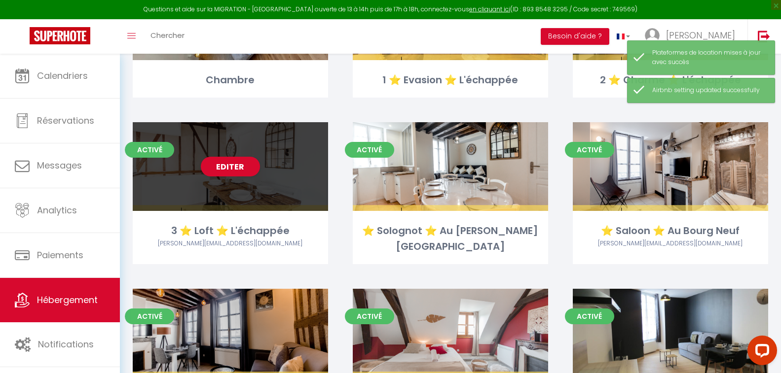
click at [231, 178] on div "Editer" at bounding box center [230, 166] width 195 height 89
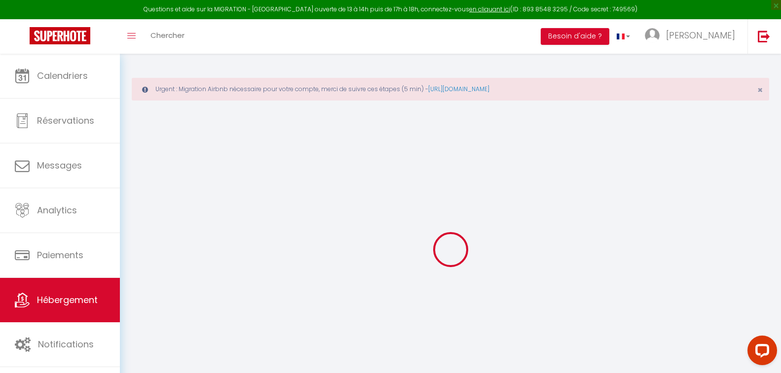
checkbox input "false"
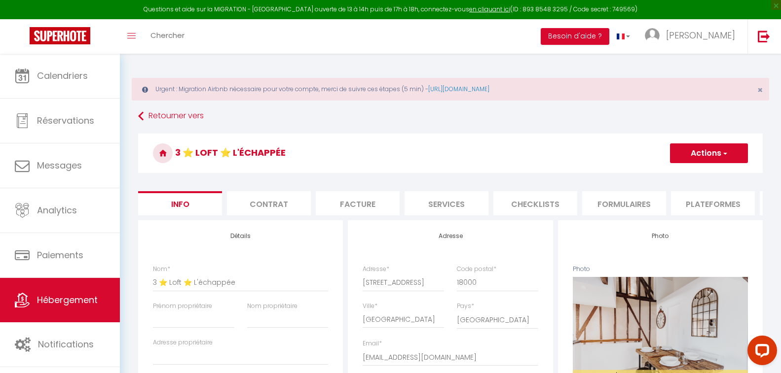
checkbox input "false"
click at [713, 205] on li "Plateformes" at bounding box center [713, 203] width 84 height 24
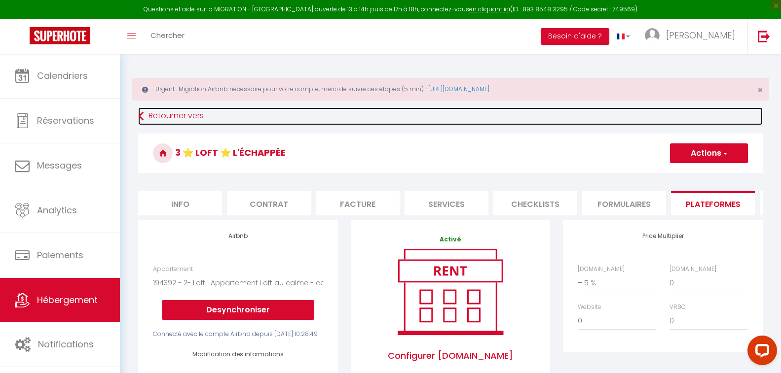
click at [180, 120] on link "Retourner vers" at bounding box center [450, 117] width 625 height 18
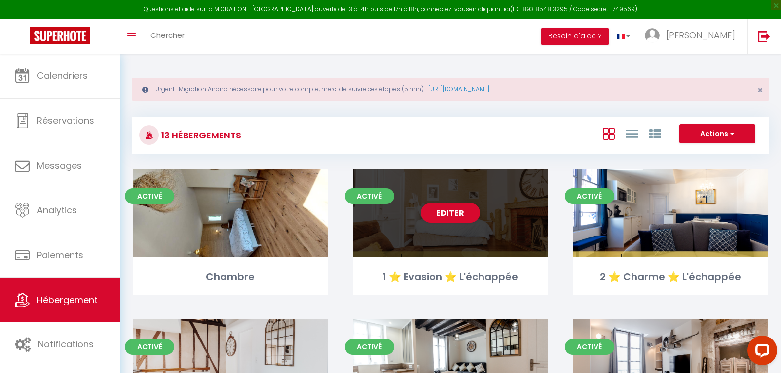
scroll to position [148, 0]
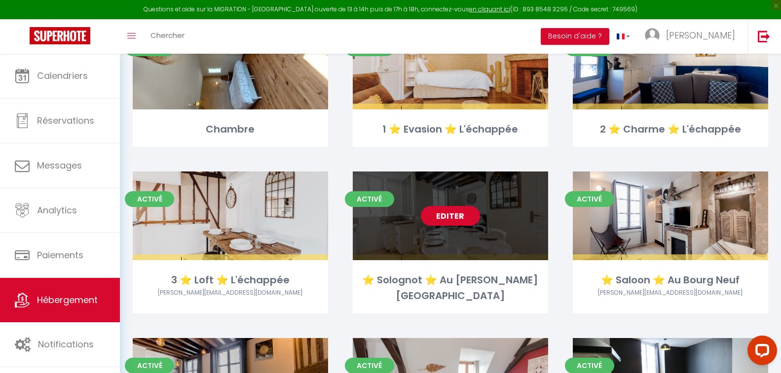
click at [454, 219] on link "Editer" at bounding box center [450, 216] width 59 height 20
select select "3"
select select "2"
select select "1"
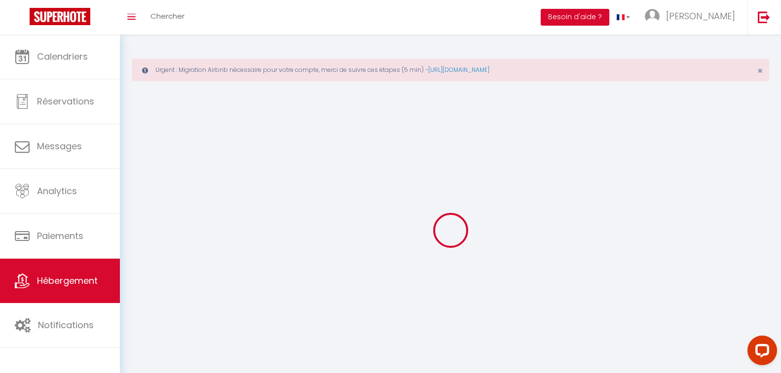
select select
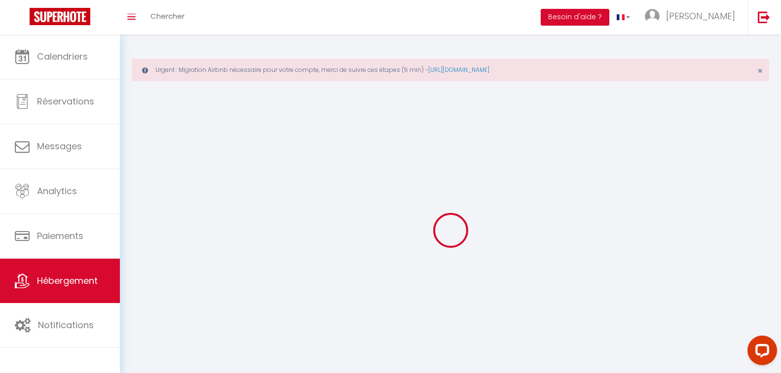
select select
checkbox input "false"
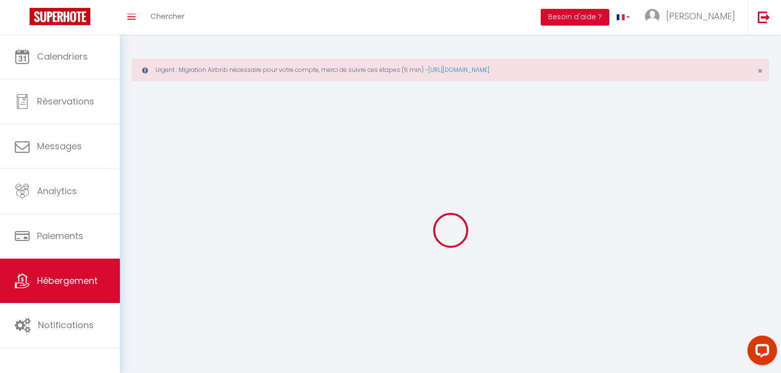
select select
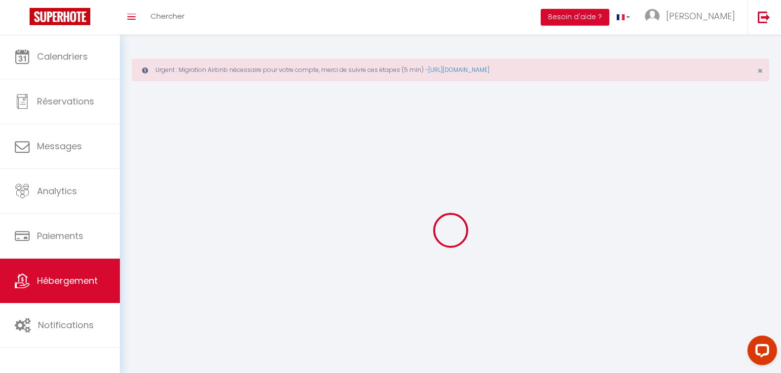
select select
checkbox input "false"
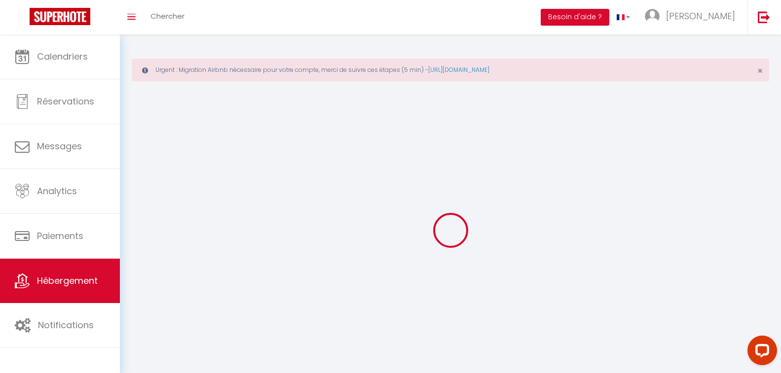
checkbox input "false"
select select
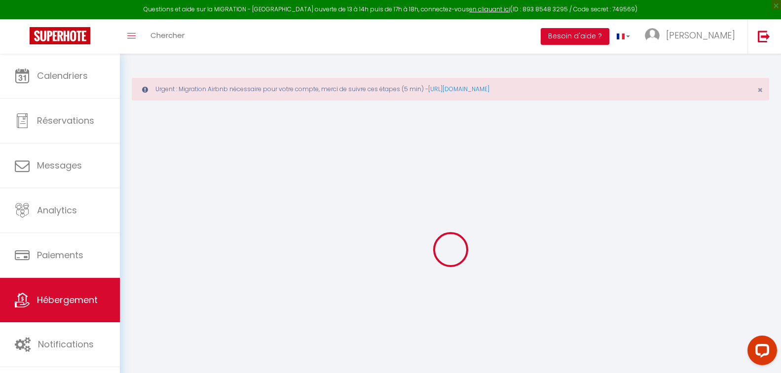
select select "+ 5 %"
select select "+ 15 %"
checkbox input "false"
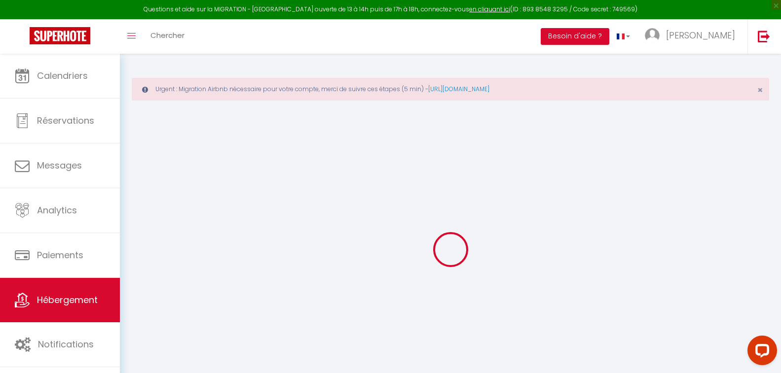
checkbox input "false"
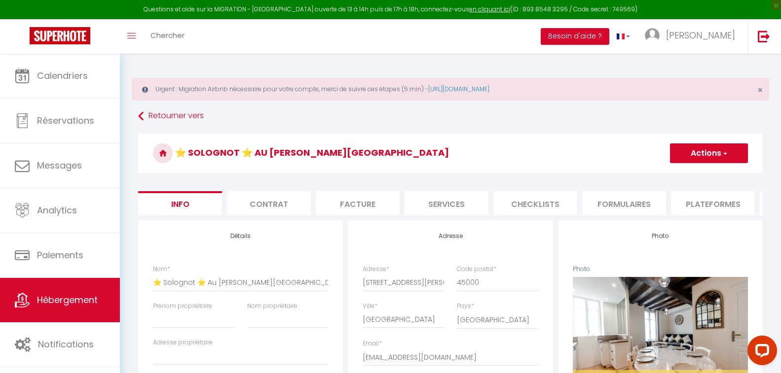
checkbox input "false"
click at [732, 203] on li "Plateformes" at bounding box center [713, 203] width 84 height 24
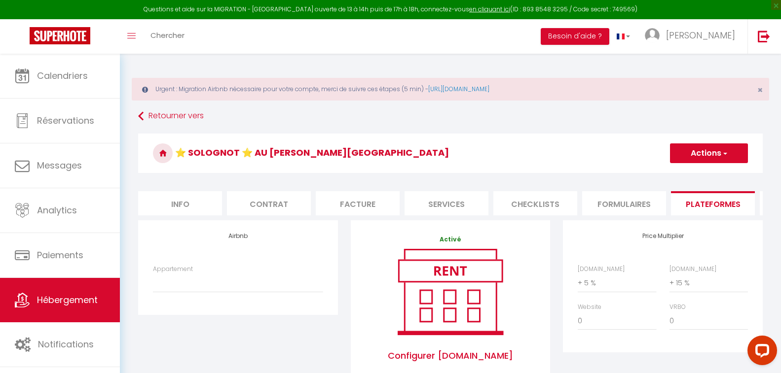
drag, startPoint x: 418, startPoint y: 131, endPoint x: 407, endPoint y: 131, distance: 11.8
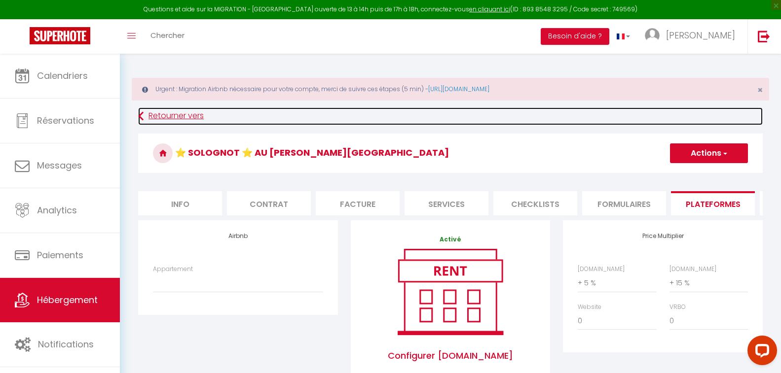
click at [177, 116] on link "Retourner vers" at bounding box center [450, 117] width 625 height 18
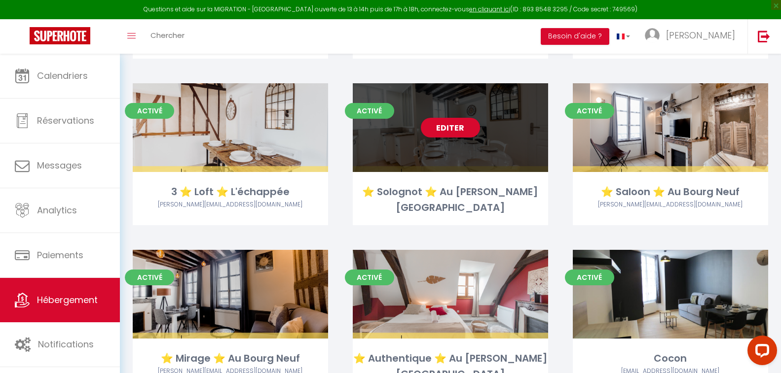
scroll to position [247, 0]
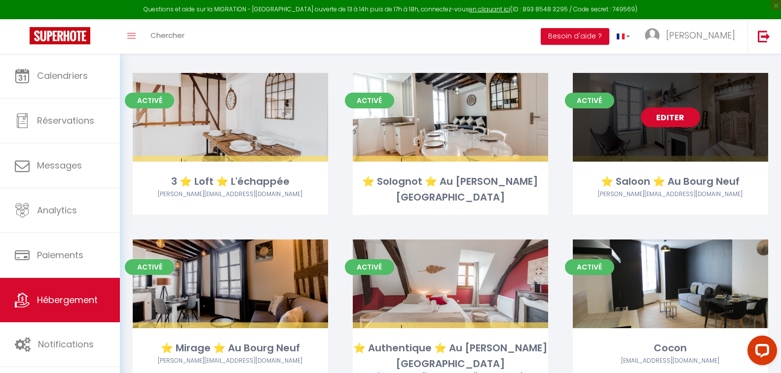
click at [664, 120] on link "Editer" at bounding box center [670, 118] width 59 height 20
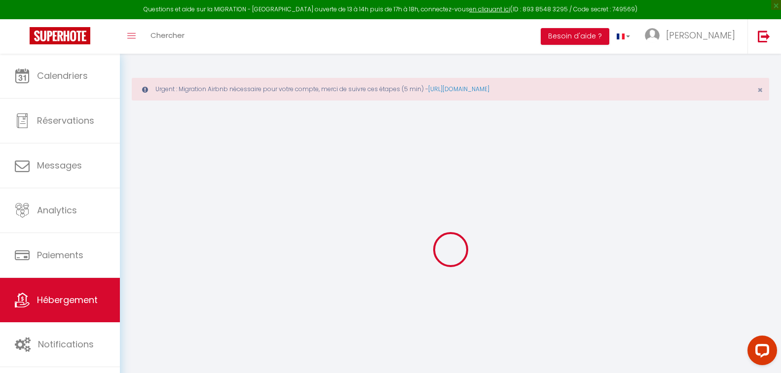
select select "- 17 %"
select select "+ 15 %"
checkbox input "false"
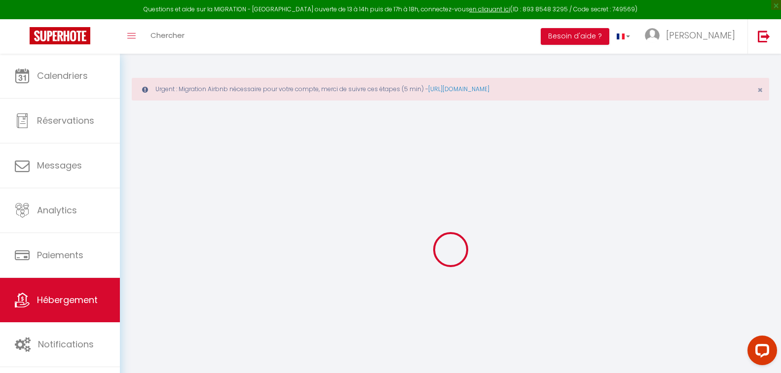
checkbox input "false"
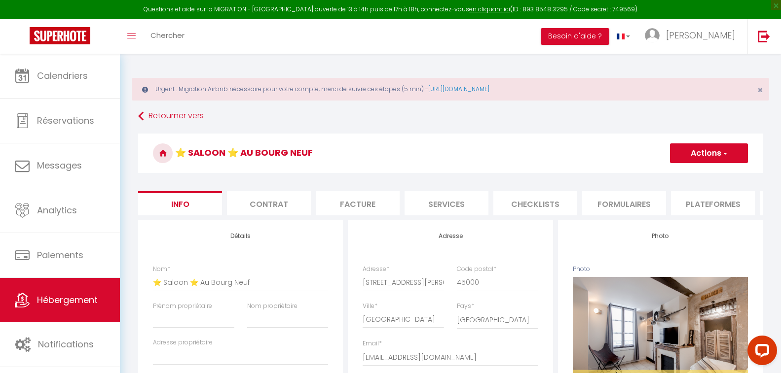
checkbox input "false"
select select "447-43291356"
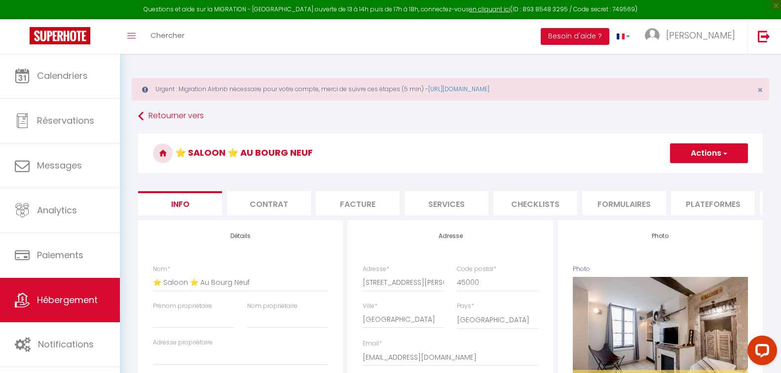
click at [707, 196] on li "Plateformes" at bounding box center [713, 203] width 84 height 24
select select
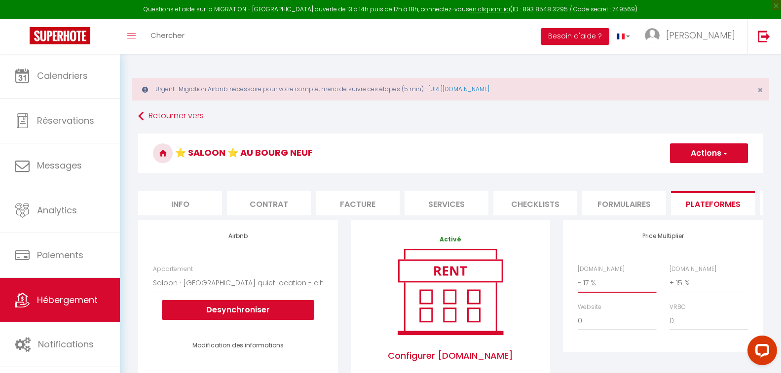
click at [612, 293] on select "0 + 1 % + 2 % + 3 % + 4 % + 5 % + 6 % + 7 % + 8 % + 9 %" at bounding box center [617, 283] width 78 height 19
select select "+ 5 %"
click at [578, 282] on select "0 + 1 % + 2 % + 3 % + 4 % + 5 % + 6 % + 7 % + 8 % + 9 %" at bounding box center [617, 283] width 78 height 19
select select
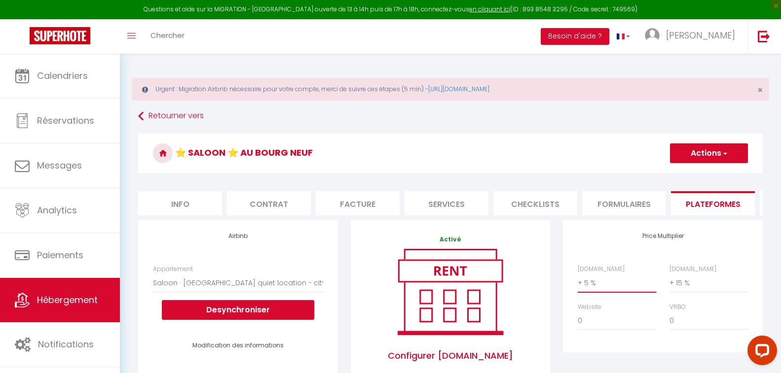
select select
click at [703, 157] on button "Actions" at bounding box center [709, 154] width 78 height 20
click at [687, 177] on link "Enregistrer" at bounding box center [708, 175] width 78 height 13
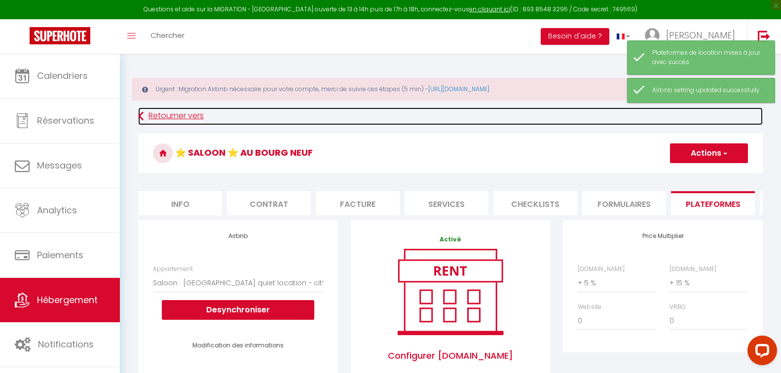
click at [177, 116] on link "Retourner vers" at bounding box center [450, 117] width 625 height 18
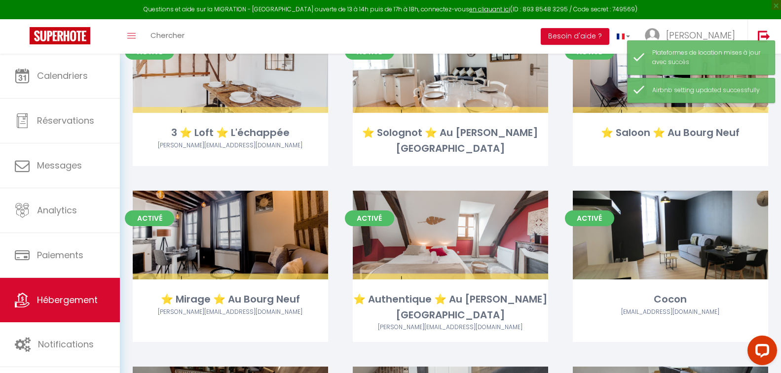
scroll to position [296, 0]
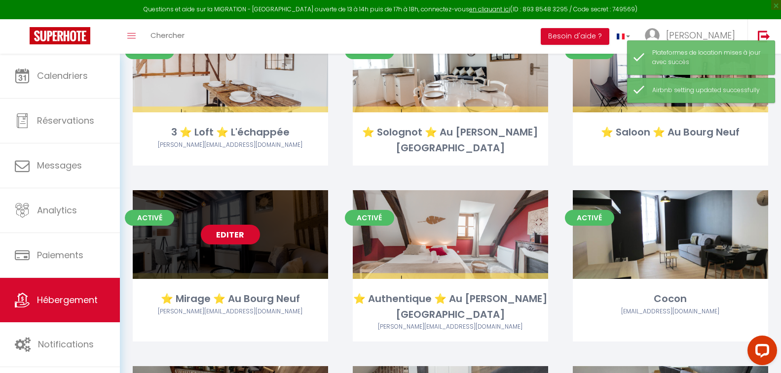
click at [224, 227] on link "Editer" at bounding box center [230, 235] width 59 height 20
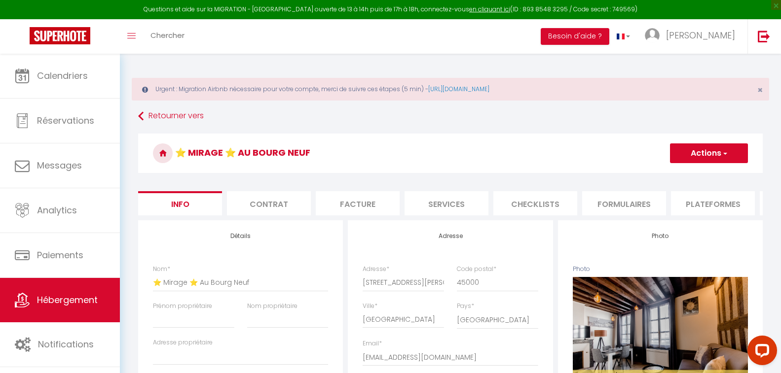
drag, startPoint x: 694, startPoint y: 208, endPoint x: 671, endPoint y: 234, distance: 34.3
click at [695, 208] on li "Plateformes" at bounding box center [713, 203] width 84 height 24
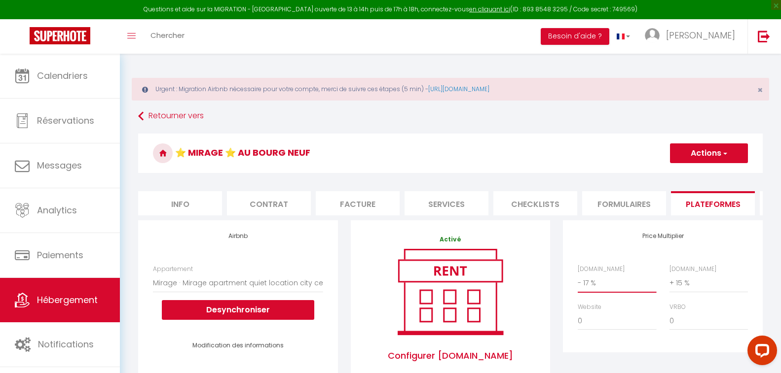
click at [615, 293] on select "0 + 1 % + 2 % + 3 % + 4 % + 5 % + 6 % + 7 % + 8 % + 9 %" at bounding box center [617, 283] width 78 height 19
click at [578, 282] on select "0 + 1 % + 2 % + 3 % + 4 % + 5 % + 6 % + 7 % + 8 % + 9 %" at bounding box center [617, 283] width 78 height 19
click at [712, 154] on button "Actions" at bounding box center [709, 154] width 78 height 20
click at [688, 176] on link "Enregistrer" at bounding box center [708, 175] width 78 height 13
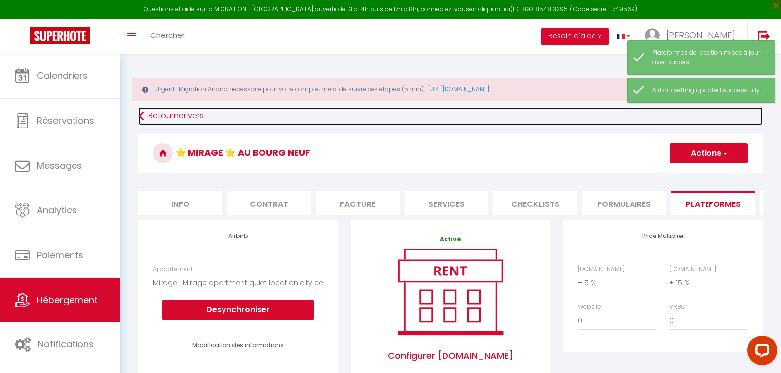
click at [184, 116] on link "Retourner vers" at bounding box center [450, 117] width 625 height 18
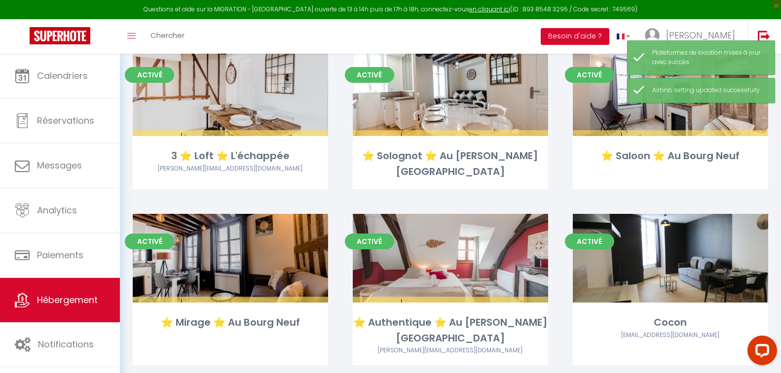
scroll to position [345, 0]
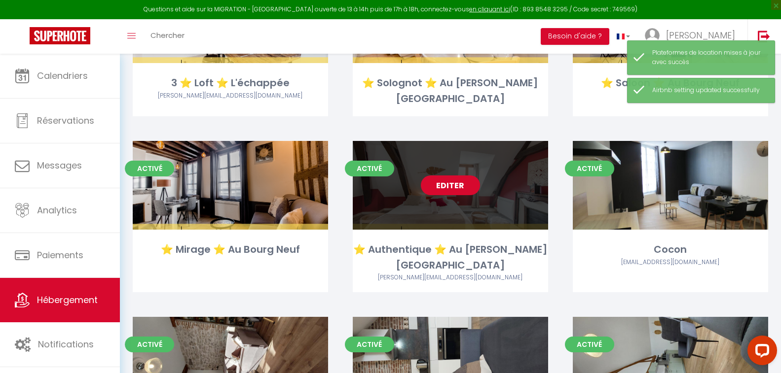
click at [460, 180] on link "Editer" at bounding box center [450, 186] width 59 height 20
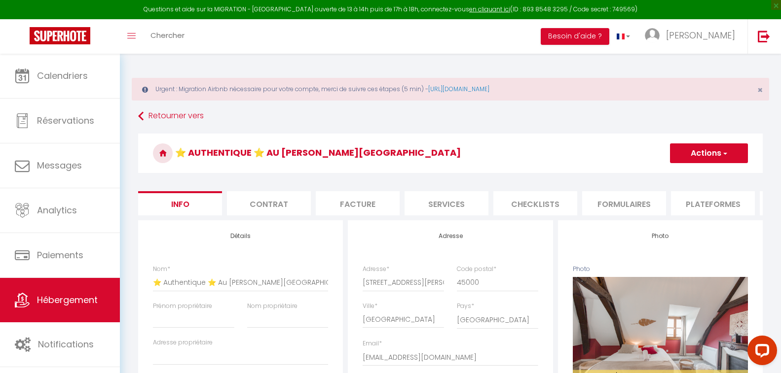
click at [729, 203] on li "Plateformes" at bounding box center [713, 203] width 84 height 24
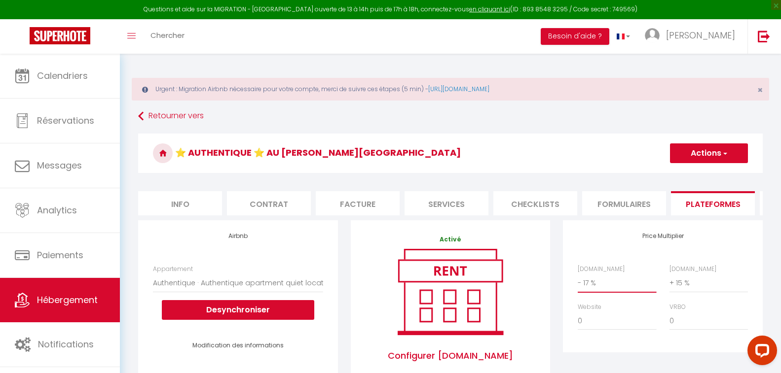
drag, startPoint x: 610, startPoint y: 292, endPoint x: 613, endPoint y: 284, distance: 8.3
click at [610, 292] on select "0 + 1 % + 2 % + 3 % + 4 % + 5 % + 6 % + 7 % + 8 % + 9 %" at bounding box center [617, 283] width 78 height 19
click at [578, 282] on select "0 + 1 % + 2 % + 3 % + 4 % + 5 % + 6 % + 7 % + 8 % + 9 %" at bounding box center [617, 283] width 78 height 19
click at [704, 150] on button "Actions" at bounding box center [709, 154] width 78 height 20
click at [692, 175] on link "Enregistrer" at bounding box center [708, 175] width 78 height 13
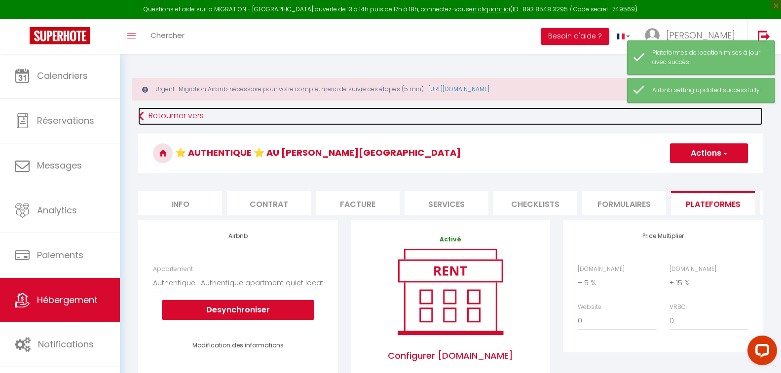
click at [178, 116] on link "Retourner vers" at bounding box center [450, 117] width 625 height 18
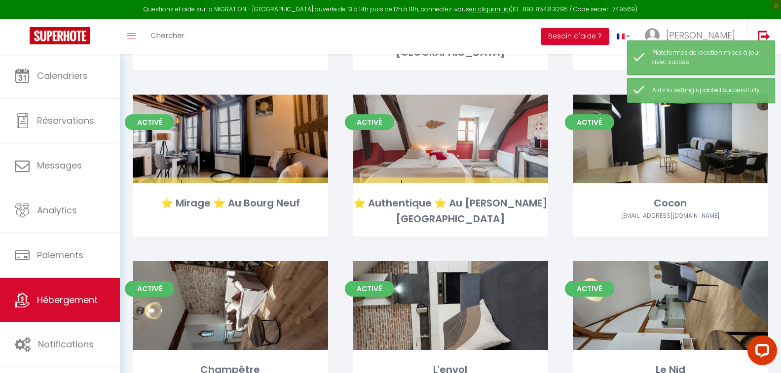
scroll to position [395, 0]
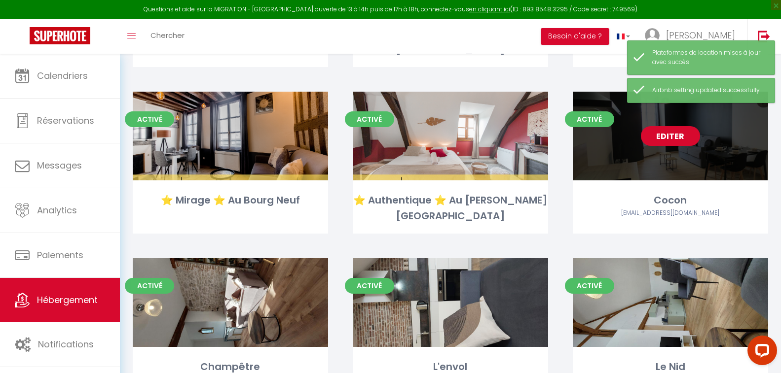
click at [677, 132] on link "Editer" at bounding box center [670, 136] width 59 height 20
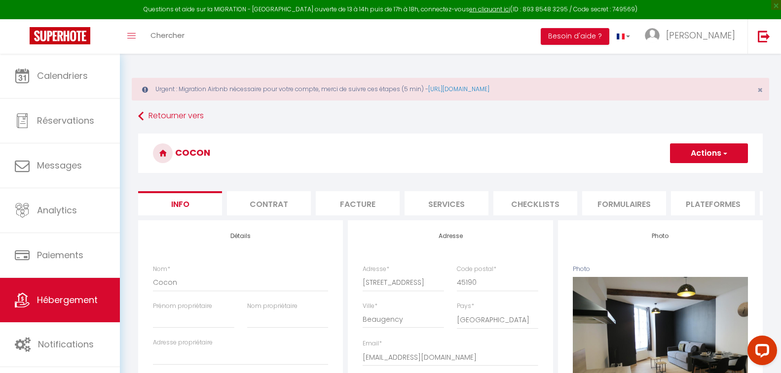
click at [699, 202] on li "Plateformes" at bounding box center [713, 203] width 84 height 24
